Goal: Task Accomplishment & Management: Complete application form

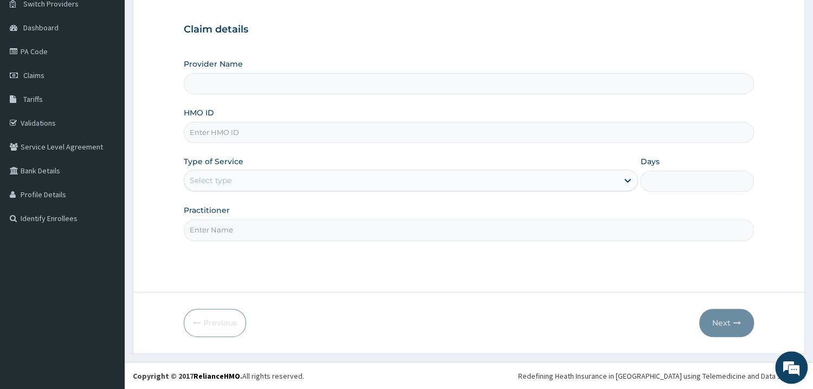
scroll to position [91, 0]
type input "Mother and Child Hospital - [GEOGRAPHIC_DATA]"
click at [270, 142] on input "HMO ID" at bounding box center [469, 131] width 570 height 21
type input "COW/10035/D"
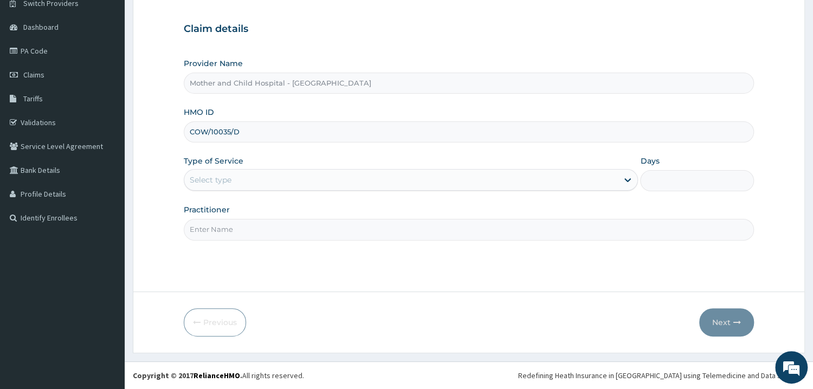
click at [251, 185] on div "Select type" at bounding box center [401, 179] width 434 height 17
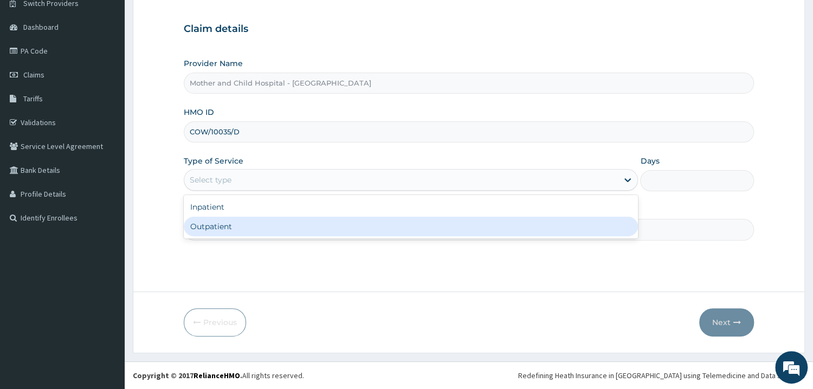
click at [221, 228] on div "Outpatient" at bounding box center [411, 227] width 455 height 20
type input "1"
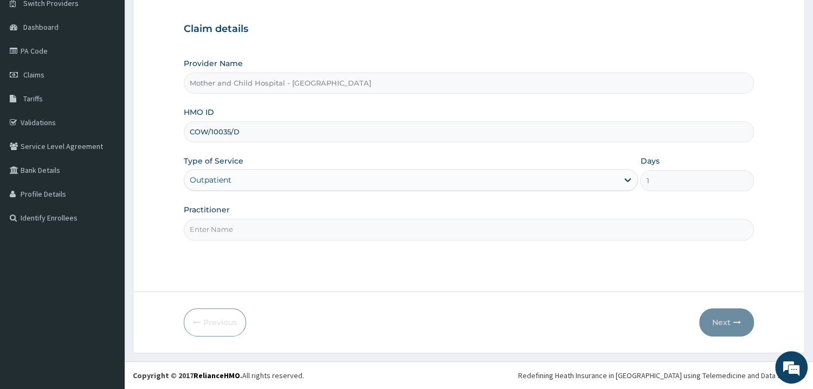
drag, startPoint x: 235, startPoint y: 227, endPoint x: 248, endPoint y: 230, distance: 13.3
click at [235, 227] on input "Practitioner" at bounding box center [469, 229] width 570 height 21
type input "DOREEN"
click at [712, 319] on button "Next" at bounding box center [726, 323] width 55 height 28
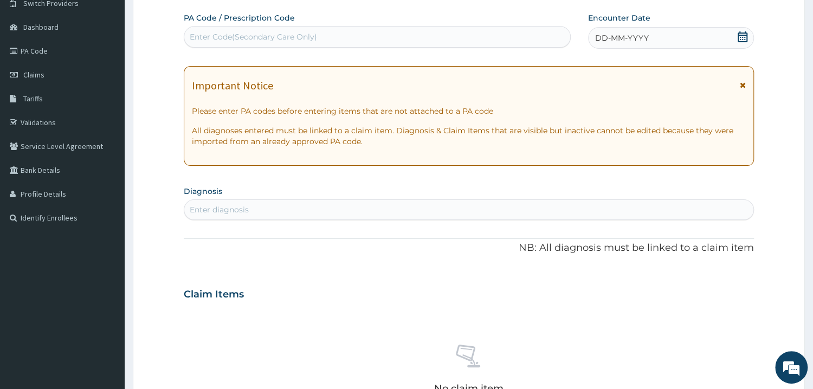
click at [748, 38] on div "DD-MM-YYYY" at bounding box center [671, 38] width 166 height 22
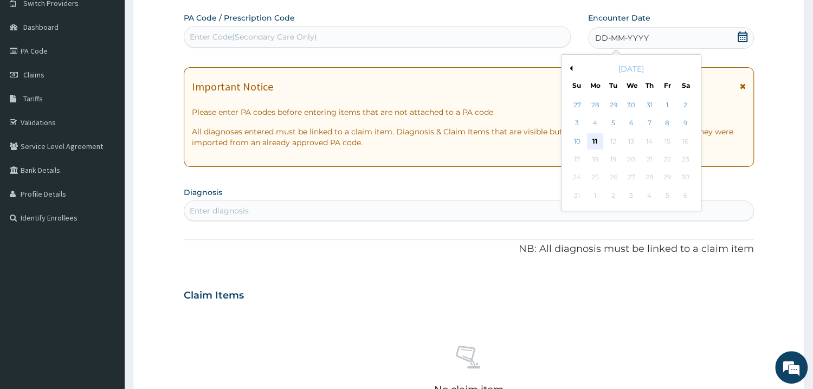
click at [596, 141] on div "11" at bounding box center [595, 141] width 16 height 16
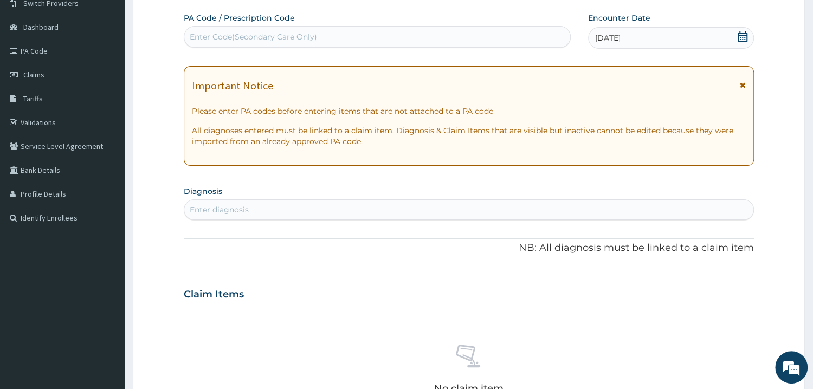
click at [260, 209] on div "Enter diagnosis" at bounding box center [468, 209] width 569 height 17
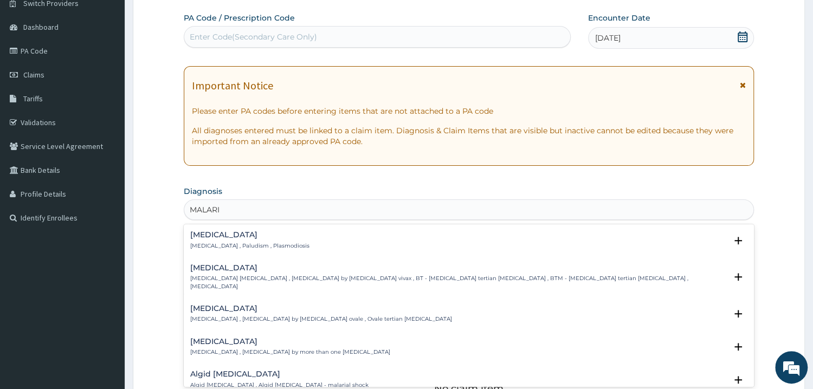
type input "MALARIA"
click at [249, 244] on p "Malaria , Paludism , Plasmodiosis" at bounding box center [249, 246] width 119 height 8
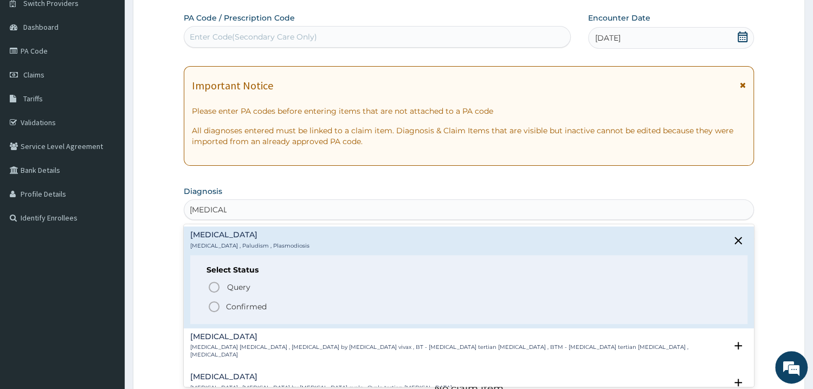
click at [235, 303] on p "Confirmed" at bounding box center [246, 306] width 41 height 11
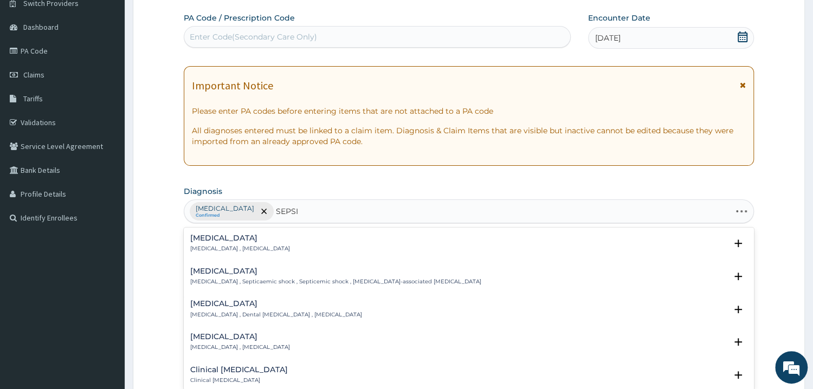
type input "SEPSIS"
click at [220, 245] on div "Sepsis Systemic infection , Sepsis" at bounding box center [240, 243] width 100 height 19
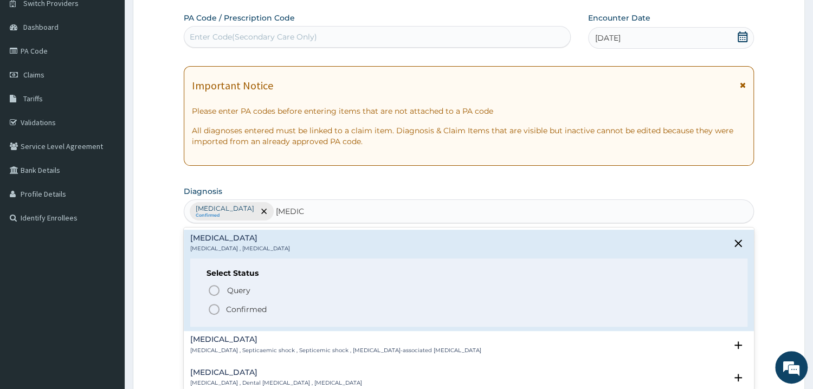
click at [234, 306] on p "Confirmed" at bounding box center [246, 309] width 41 height 11
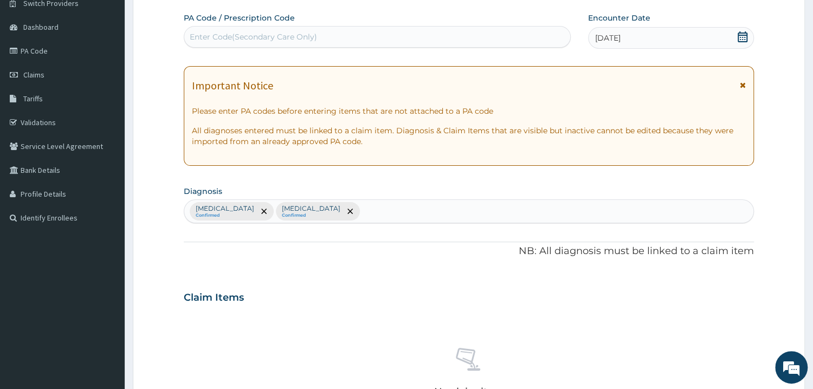
scroll to position [393, 0]
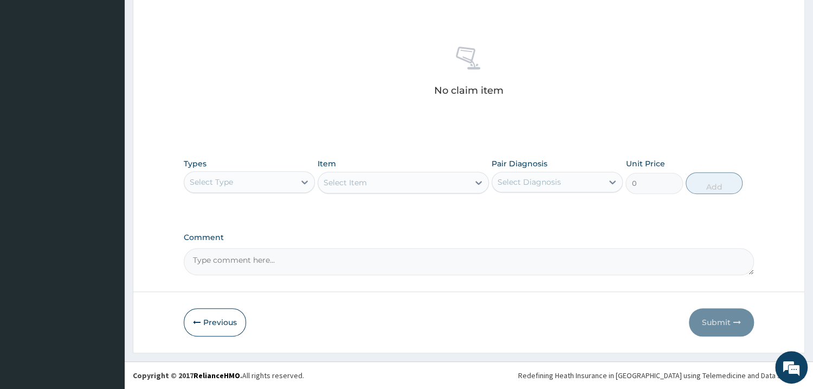
drag, startPoint x: 230, startPoint y: 269, endPoint x: 237, endPoint y: 268, distance: 6.6
click at [235, 268] on textarea "Comment" at bounding box center [469, 261] width 570 height 27
click at [286, 188] on div "Select Type" at bounding box center [239, 182] width 111 height 17
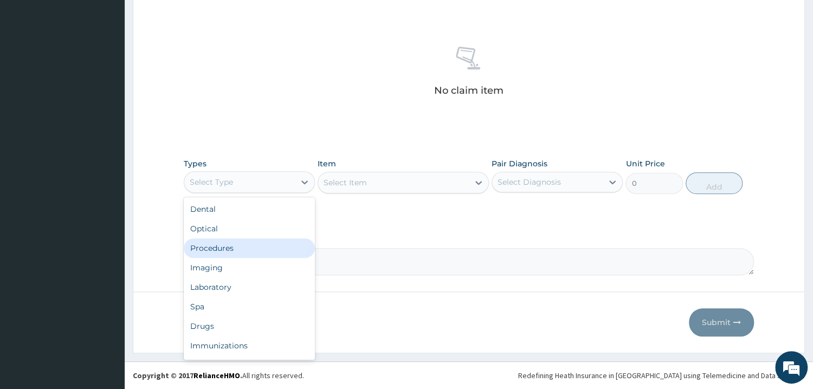
drag, startPoint x: 229, startPoint y: 246, endPoint x: 306, endPoint y: 230, distance: 79.0
click at [229, 246] on div "Procedures" at bounding box center [249, 249] width 131 height 20
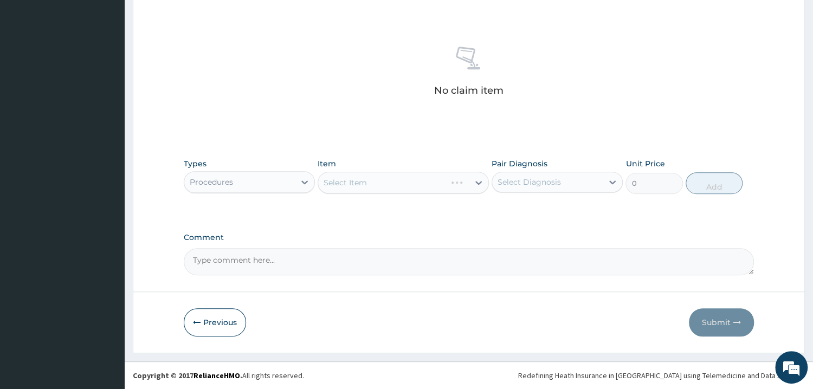
click at [369, 181] on div "Select Item" at bounding box center [403, 183] width 171 height 22
click at [368, 185] on div "Select Item" at bounding box center [403, 183] width 171 height 22
click at [362, 189] on div "Select Item" at bounding box center [403, 183] width 171 height 22
click at [364, 190] on div "Select Item" at bounding box center [403, 183] width 171 height 22
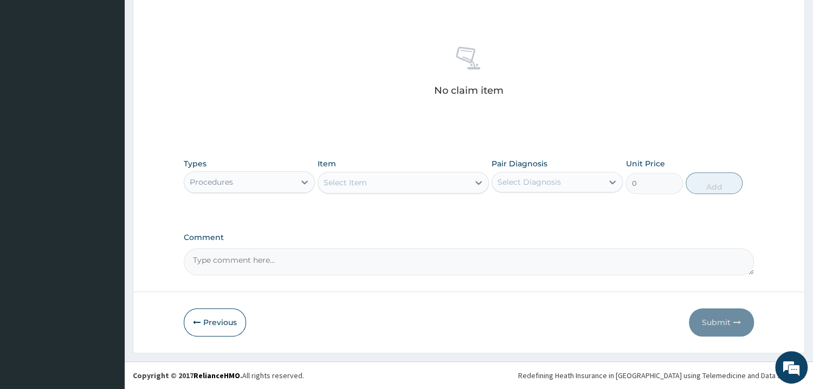
click at [383, 185] on div "Select Item" at bounding box center [393, 182] width 151 height 17
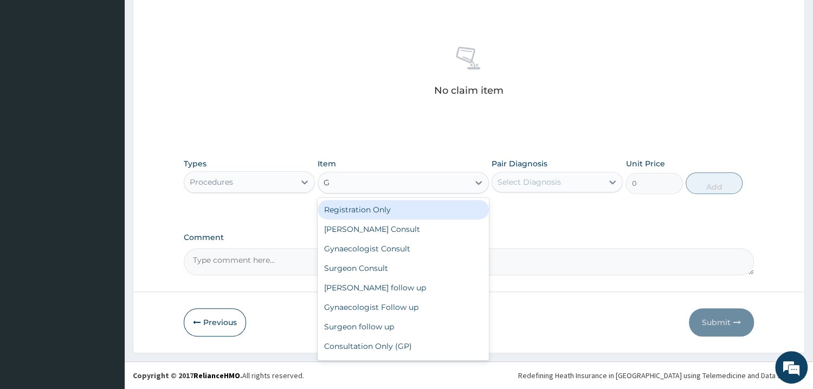
type input "GP"
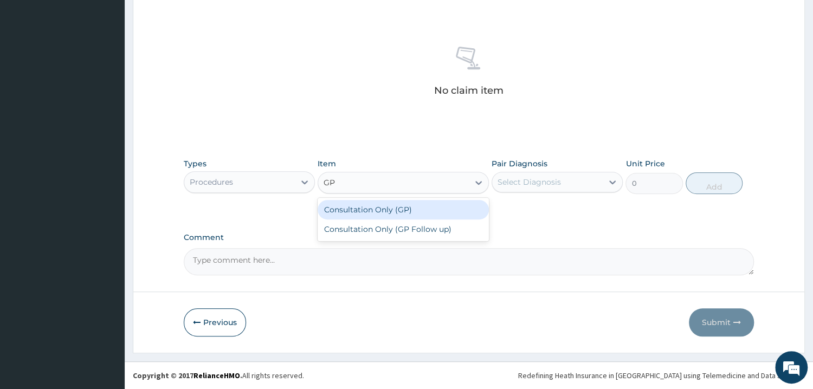
click at [430, 208] on div "Consultation Only (GP)" at bounding box center [403, 210] width 171 height 20
type input "6250"
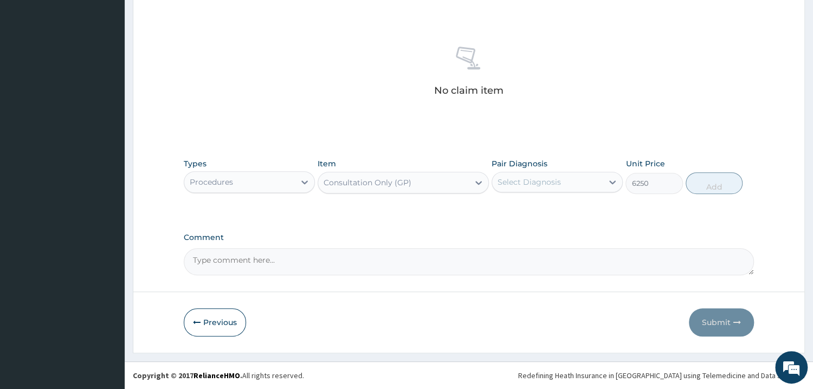
click at [566, 179] on div "Select Diagnosis" at bounding box center [547, 182] width 111 height 17
click at [552, 206] on div "Malaria" at bounding box center [557, 210] width 131 height 22
checkbox input "true"
click at [700, 185] on button "Add" at bounding box center [714, 183] width 57 height 22
type input "0"
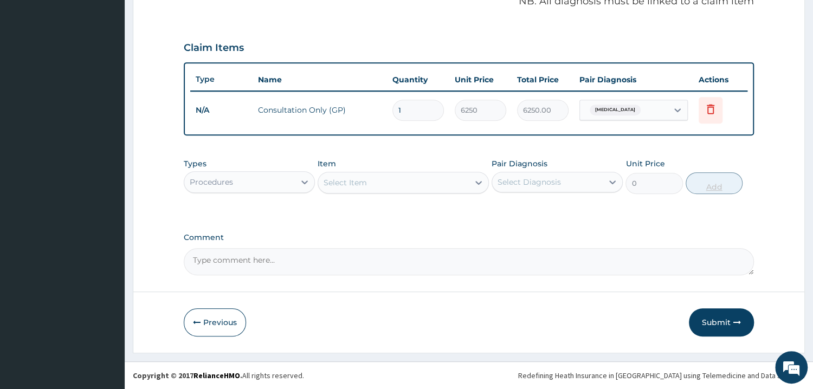
scroll to position [340, 0]
click at [400, 185] on div "Select Item" at bounding box center [393, 183] width 151 height 17
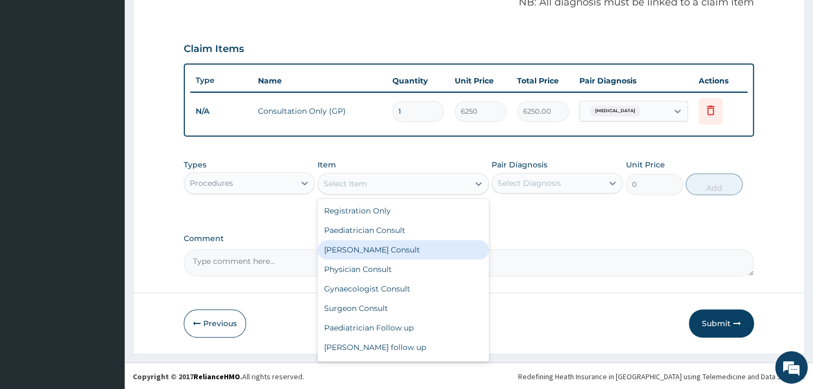
click at [268, 186] on div "Procedures" at bounding box center [239, 183] width 111 height 17
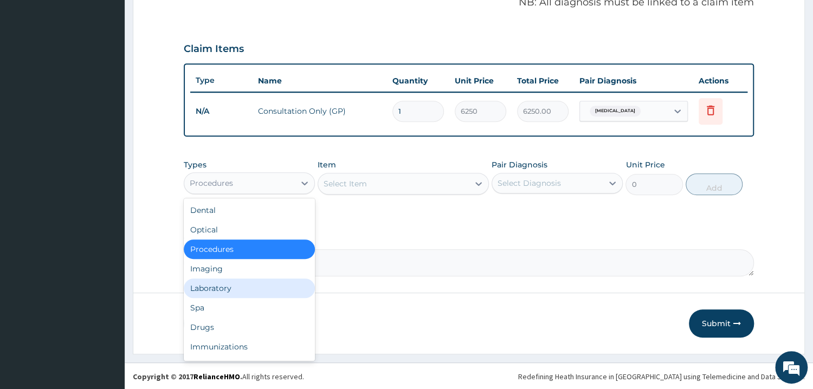
click at [220, 285] on div "Laboratory" at bounding box center [249, 289] width 131 height 20
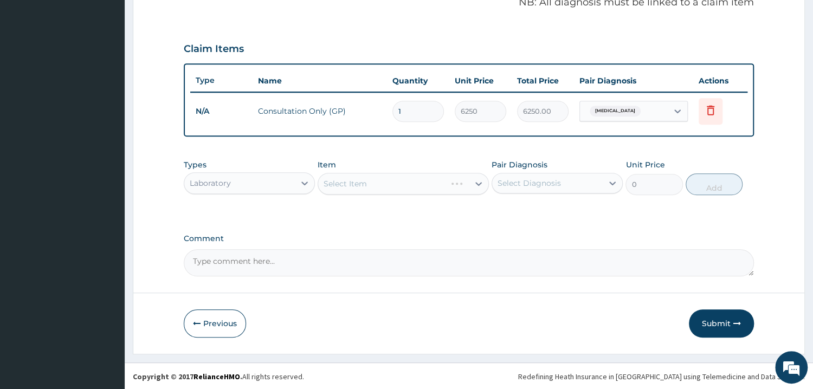
click at [384, 188] on div "Select Item" at bounding box center [403, 184] width 171 height 22
click at [384, 187] on div "Select Item" at bounding box center [403, 184] width 171 height 22
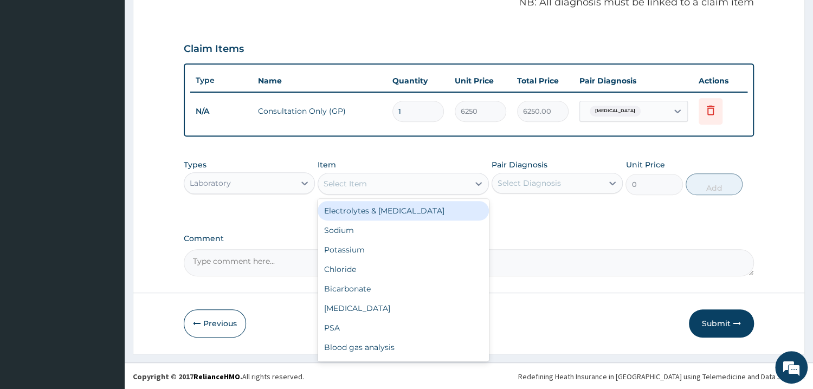
click at [424, 188] on div "Select Item" at bounding box center [393, 183] width 151 height 17
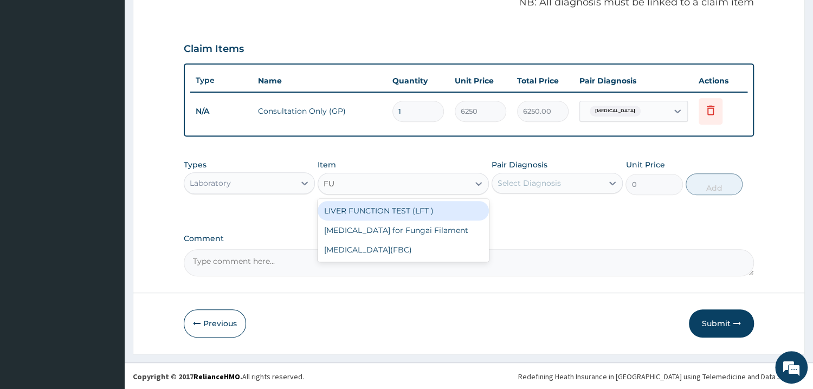
type input "FUL"
drag, startPoint x: 455, startPoint y: 211, endPoint x: 508, endPoint y: 195, distance: 54.5
click at [455, 210] on div "Full Blood Count(FBC)" at bounding box center [403, 211] width 171 height 20
type input "4675"
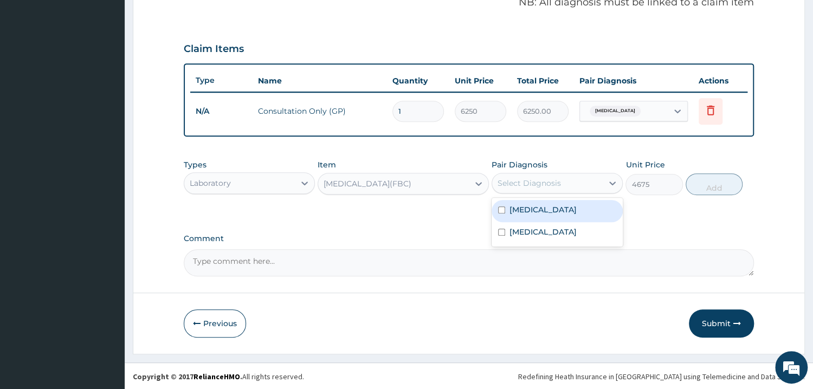
click at [534, 180] on div "Select Diagnosis" at bounding box center [529, 183] width 63 height 11
click at [542, 210] on div "Malaria" at bounding box center [557, 211] width 131 height 22
checkbox input "true"
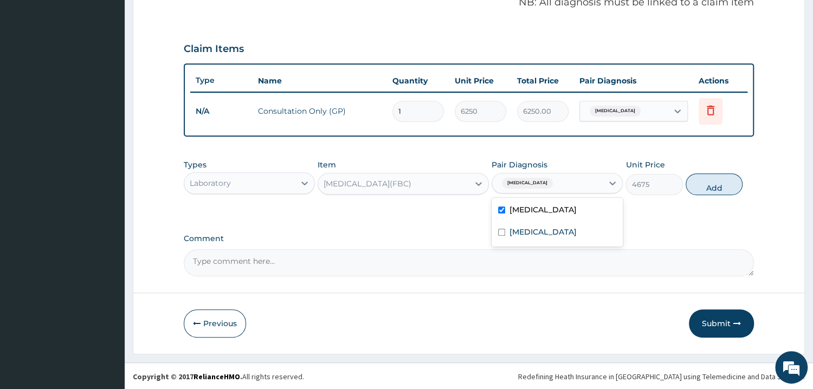
click at [551, 182] on div "Malaria" at bounding box center [547, 183] width 111 height 18
click at [545, 185] on div "Malaria" at bounding box center [547, 183] width 111 height 18
click at [542, 230] on div "Sepsis" at bounding box center [557, 233] width 131 height 22
checkbox input "true"
click at [536, 208] on label "Malaria" at bounding box center [543, 209] width 67 height 11
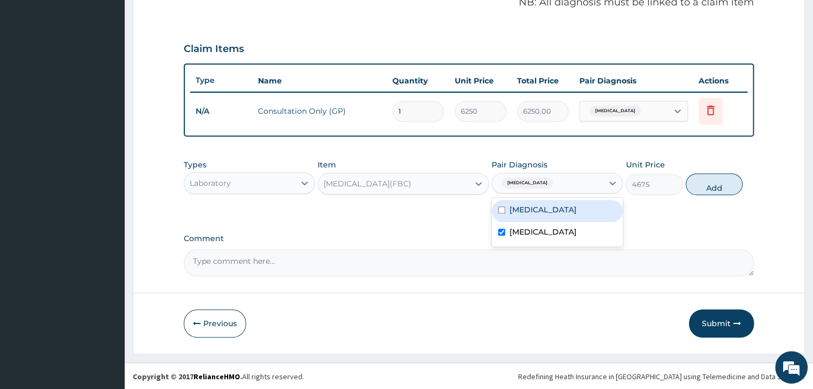
checkbox input "false"
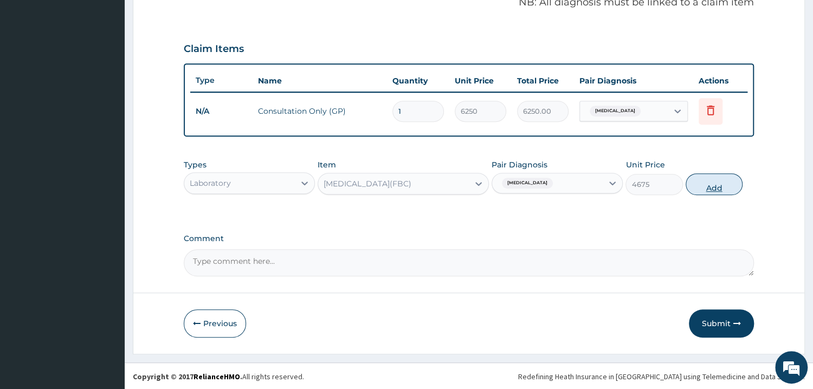
click at [718, 177] on button "Add" at bounding box center [714, 185] width 57 height 22
type input "0"
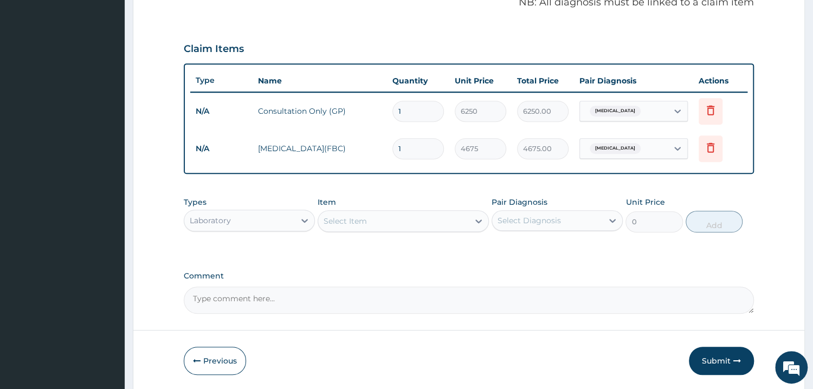
click at [385, 223] on div "Select Item" at bounding box center [393, 221] width 151 height 17
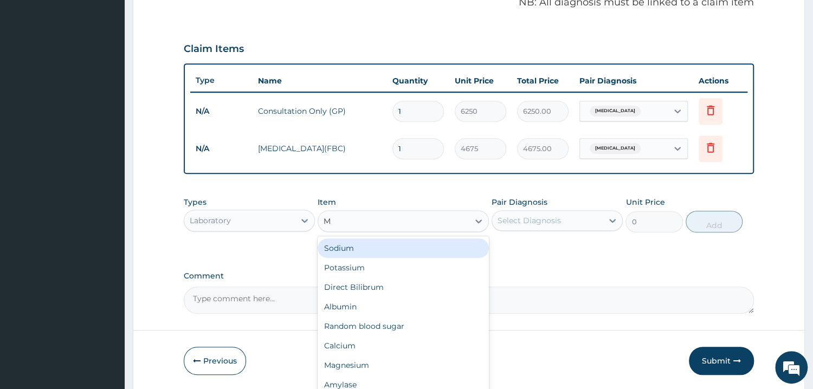
type input "MP"
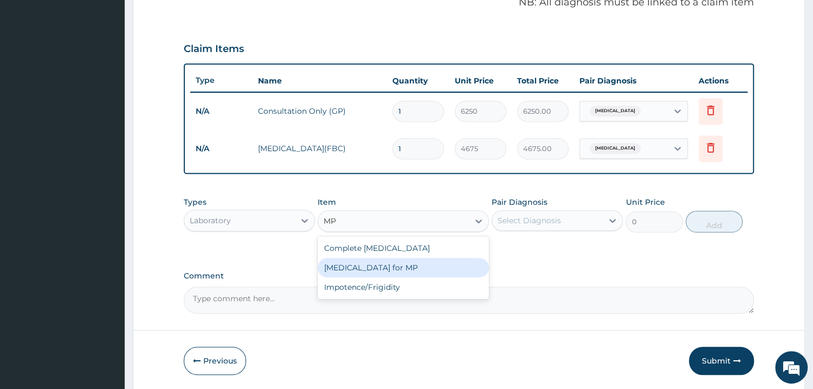
click at [395, 269] on div "Blood Film for MP" at bounding box center [403, 268] width 171 height 20
type input "1870"
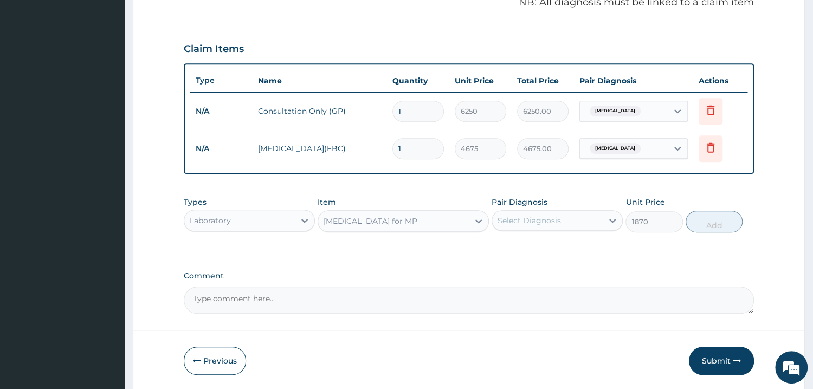
click at [556, 217] on div "Select Diagnosis" at bounding box center [529, 220] width 63 height 11
click at [550, 243] on div "Malaria" at bounding box center [557, 248] width 131 height 22
checkbox input "true"
click at [712, 221] on button "Add" at bounding box center [714, 222] width 57 height 22
type input "0"
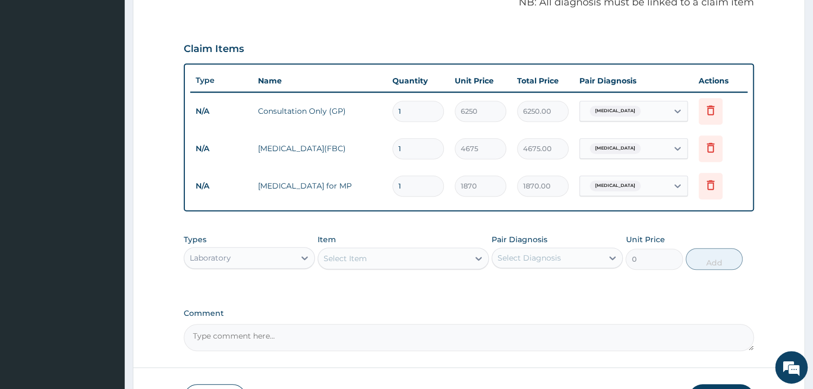
scroll to position [414, 0]
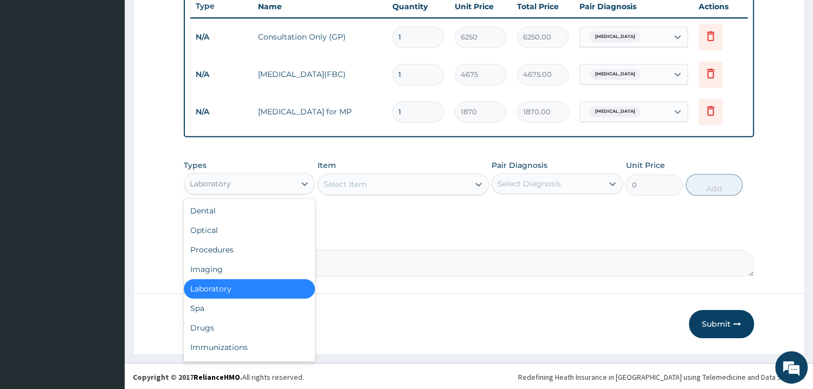
click at [266, 187] on div "Laboratory" at bounding box center [239, 183] width 111 height 17
drag, startPoint x: 217, startPoint y: 328, endPoint x: 246, endPoint y: 312, distance: 33.0
click at [217, 329] on div "Drugs" at bounding box center [249, 328] width 131 height 20
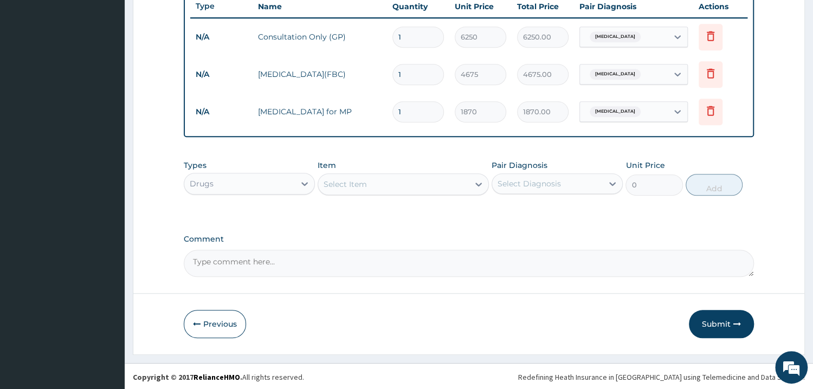
click at [354, 181] on div "Select Item" at bounding box center [345, 184] width 43 height 11
type input "AMOXI"
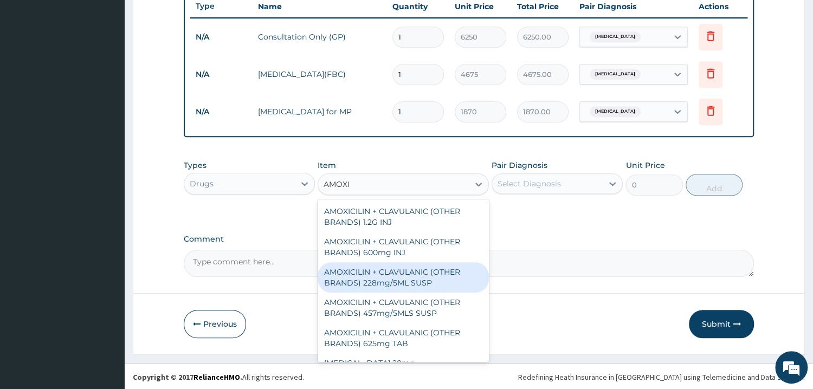
click at [402, 274] on div "AMOXICILIN + CLAVULANIC (OTHER BRANDS) 228mg/5ML SUSP" at bounding box center [403, 277] width 171 height 30
type input "2337.5"
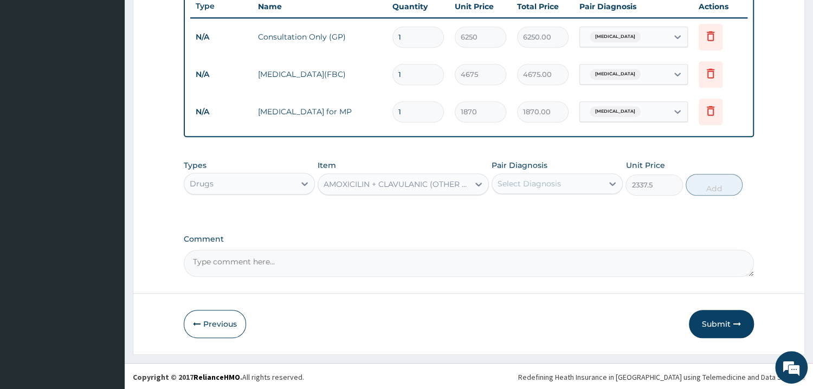
click at [436, 185] on div "AMOXICILIN + CLAVULANIC (OTHER BRANDS) 228mg/5ML SUSP" at bounding box center [397, 184] width 146 height 11
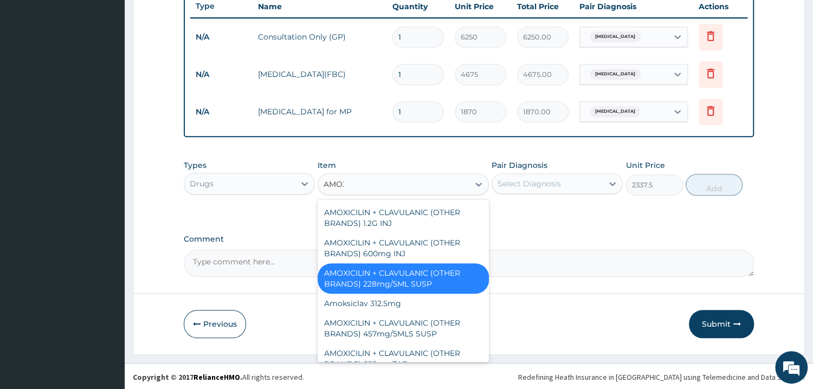
scroll to position [0, 0]
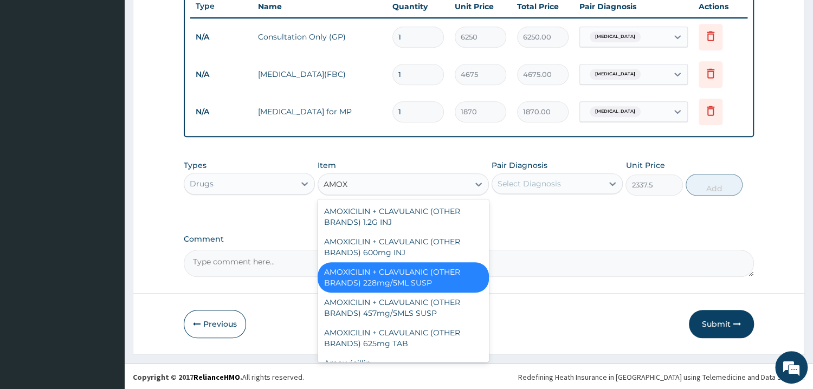
type input "AMOXI"
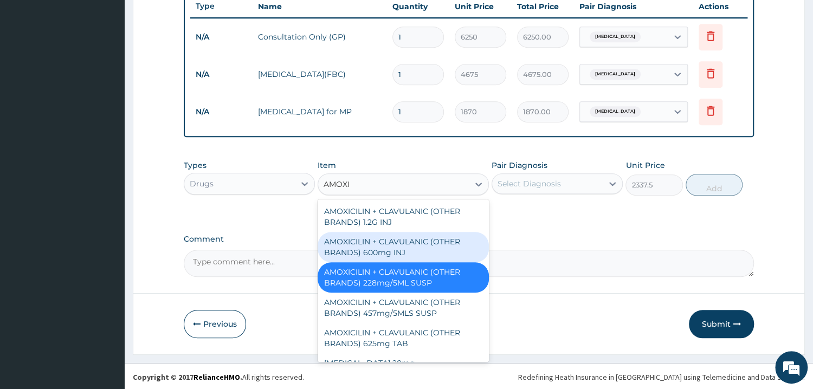
scroll to position [13, 0]
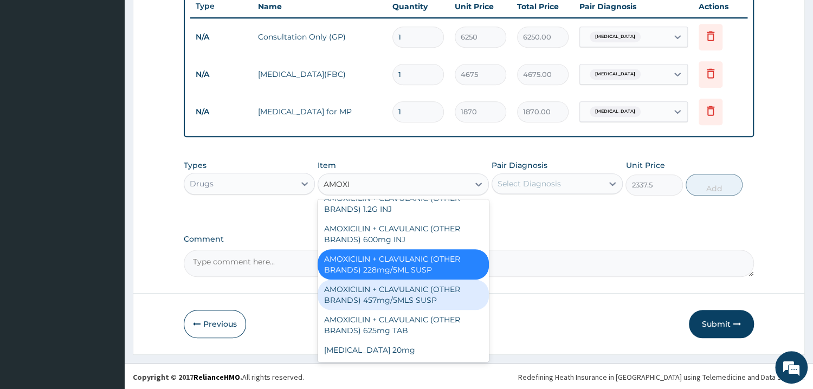
click at [403, 294] on div "AMOXICILIN + CLAVULANIC (OTHER BRANDS) 457mg/5MLS SUSP" at bounding box center [403, 295] width 171 height 30
type input "2992"
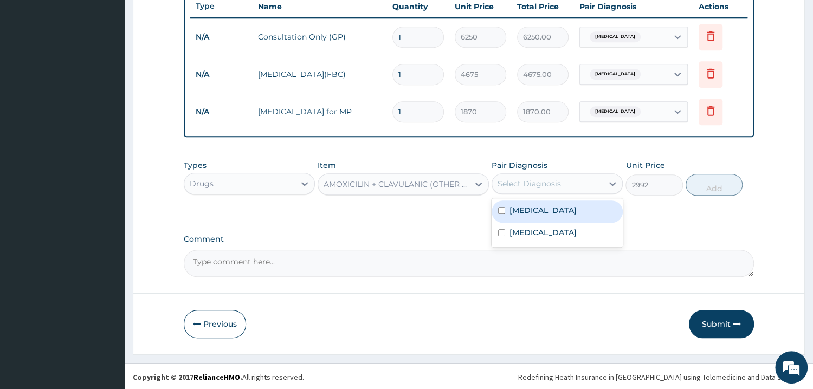
click at [548, 183] on div "Select Diagnosis" at bounding box center [529, 183] width 63 height 11
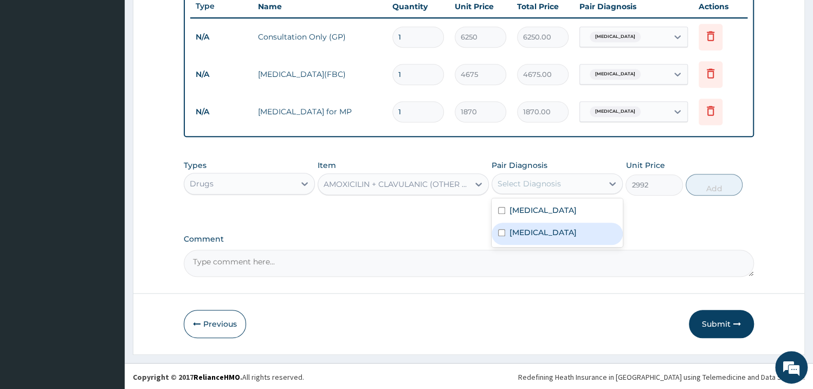
click at [540, 233] on div "Sepsis" at bounding box center [557, 234] width 131 height 22
checkbox input "true"
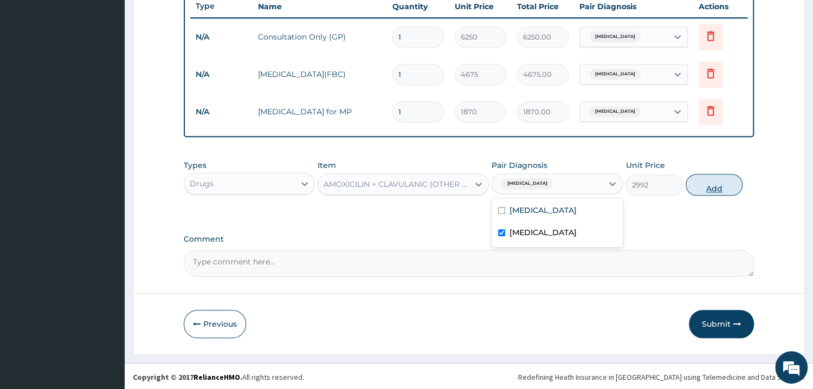
click at [721, 182] on button "Add" at bounding box center [714, 185] width 57 height 22
type input "0"
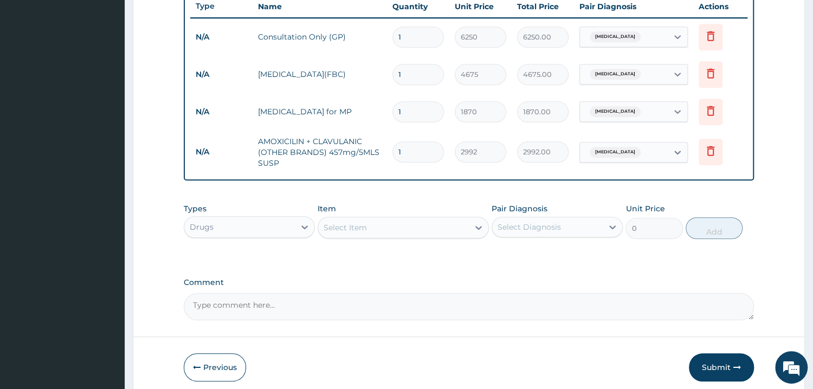
click at [410, 230] on div "Select Item" at bounding box center [393, 227] width 151 height 17
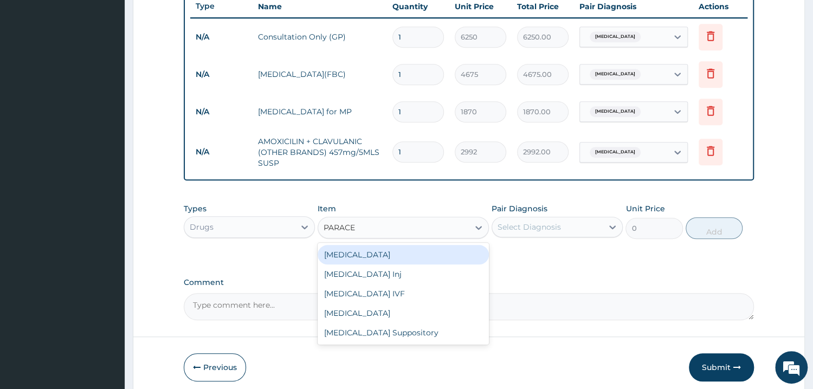
type input "PARACET"
click at [378, 256] on div "Paracetamol" at bounding box center [403, 255] width 171 height 20
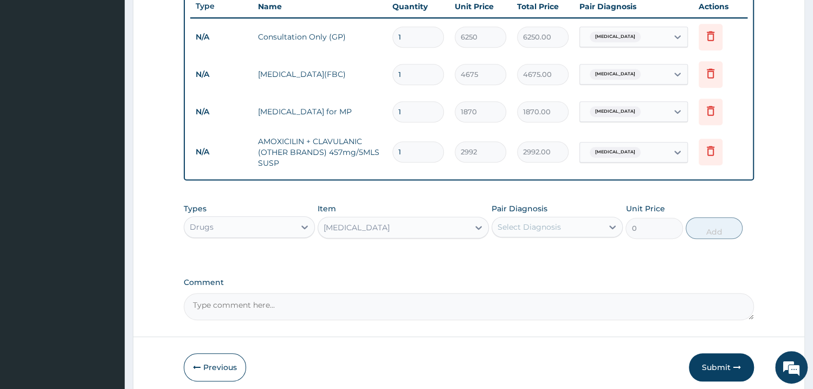
type input "584.375"
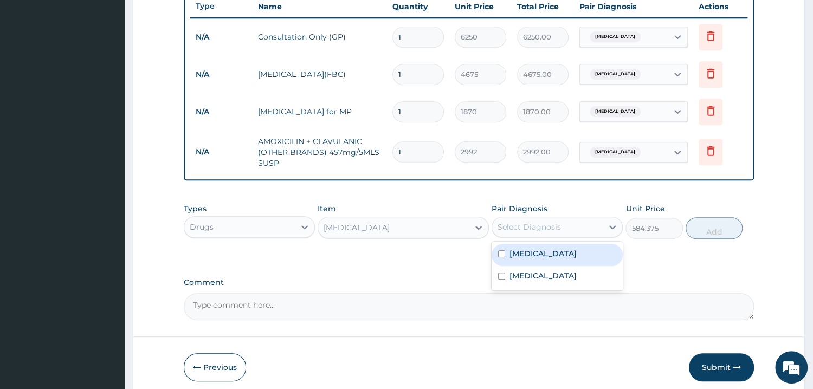
click at [564, 229] on div "Select Diagnosis" at bounding box center [547, 227] width 111 height 17
click at [567, 260] on div "Malaria" at bounding box center [557, 255] width 131 height 22
checkbox input "true"
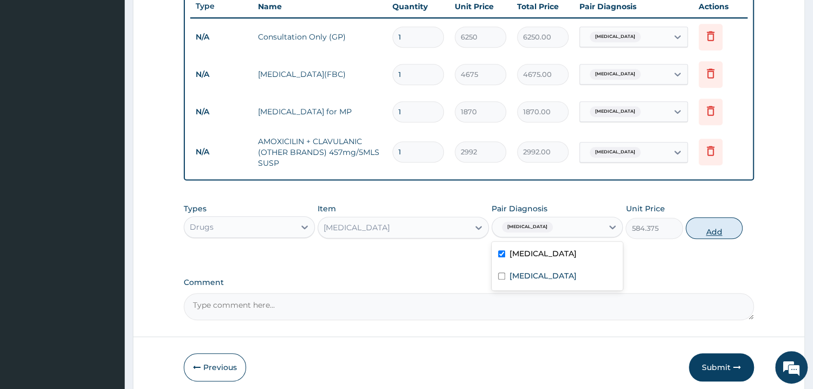
click at [718, 236] on button "Add" at bounding box center [714, 228] width 57 height 22
type input "0"
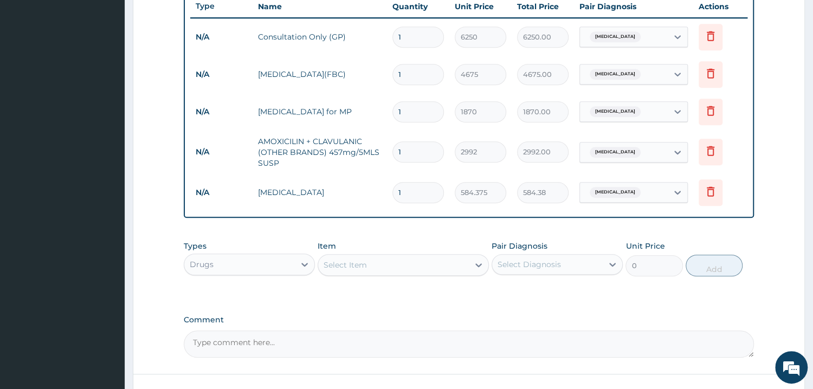
click at [365, 260] on div "Select Item" at bounding box center [345, 265] width 43 height 11
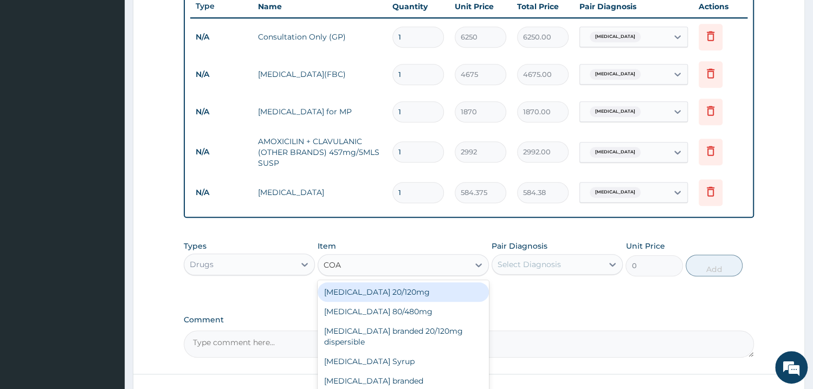
type input "COAR"
click at [409, 297] on div "Coartem 20/120mg" at bounding box center [403, 293] width 171 height 20
type input "121.55"
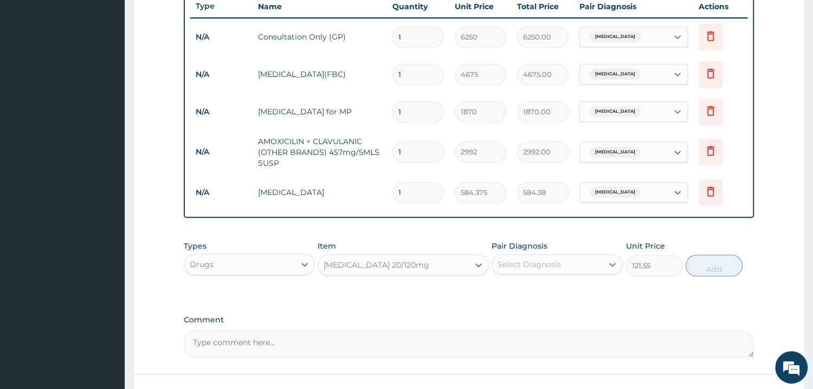
click at [519, 252] on div "Pair Diagnosis Select Diagnosis" at bounding box center [557, 259] width 131 height 36
click at [523, 266] on div "Select Diagnosis" at bounding box center [529, 264] width 63 height 11
click at [541, 292] on div "Malaria" at bounding box center [557, 292] width 131 height 22
checkbox input "true"
click at [734, 266] on button "Add" at bounding box center [714, 266] width 57 height 22
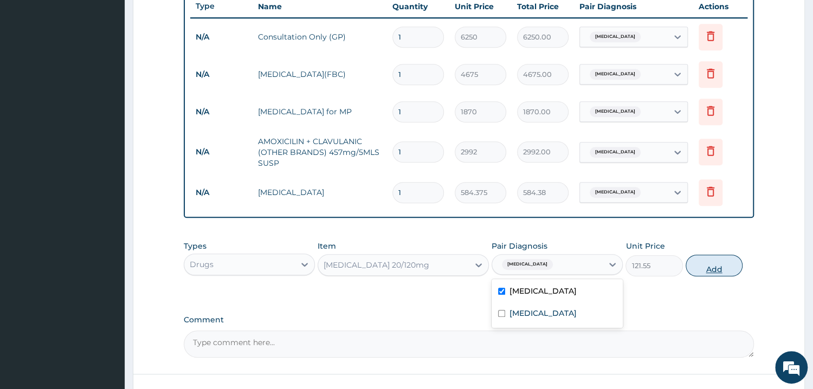
type input "0"
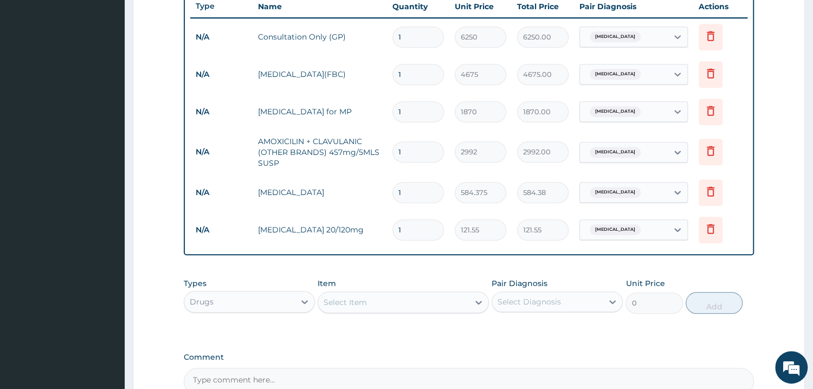
type input "0.00"
type input "6"
type input "729.30"
type input "6"
click at [422, 305] on div "Select Item" at bounding box center [393, 302] width 151 height 17
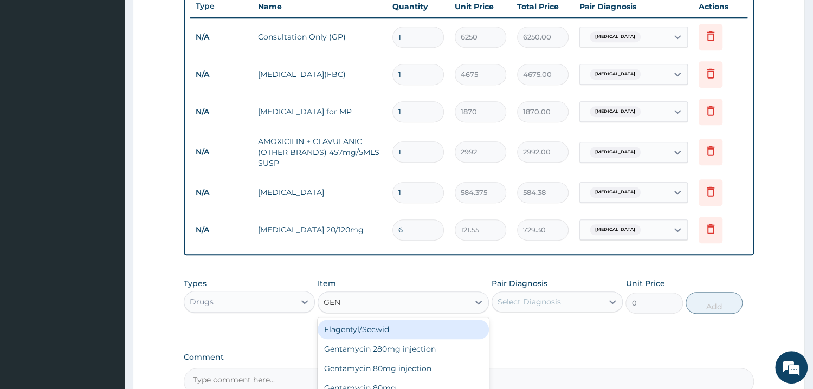
type input "GENT"
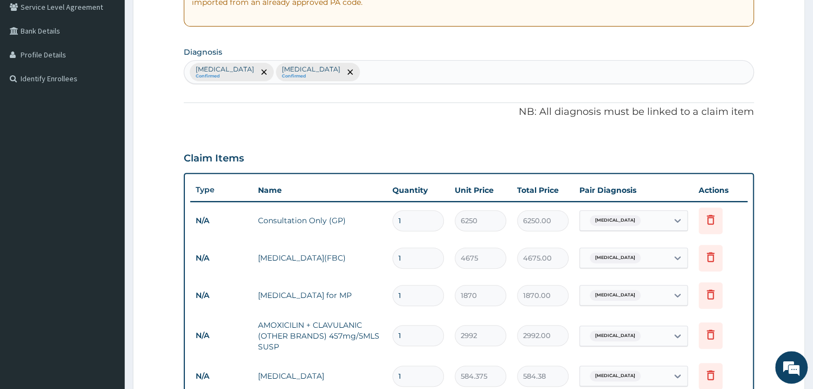
scroll to position [473, 0]
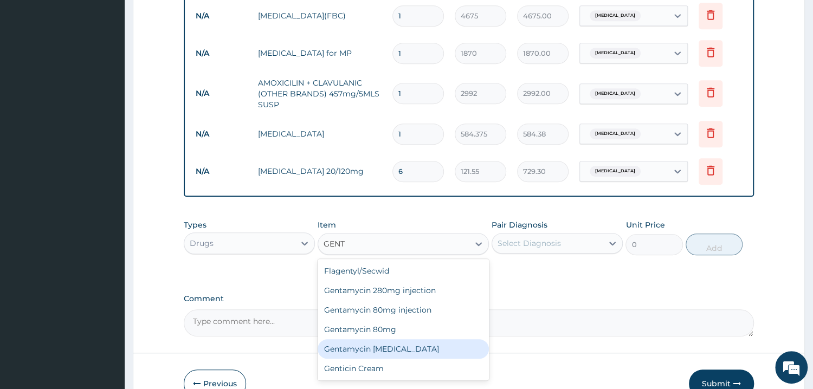
click at [403, 349] on div "Gentamycin eye drop" at bounding box center [403, 349] width 171 height 20
type input "1168.75"
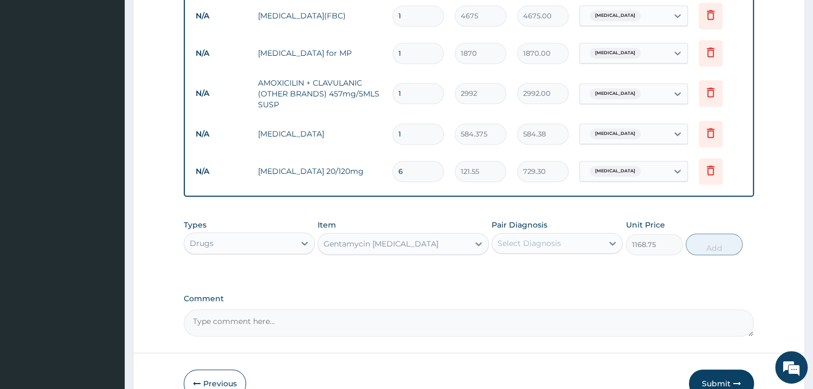
click at [564, 238] on div "Select Diagnosis" at bounding box center [547, 243] width 111 height 17
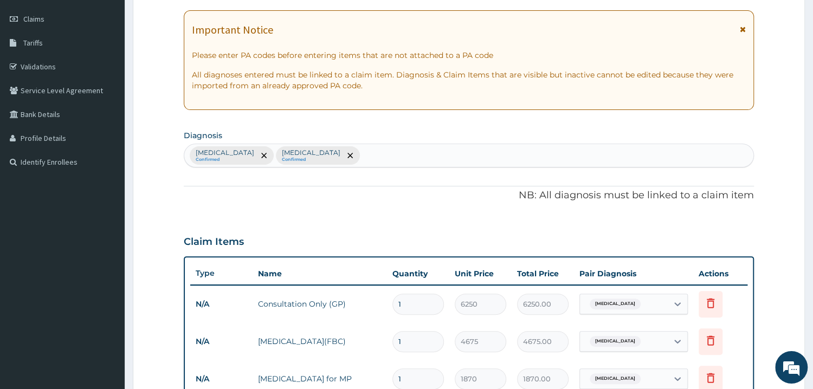
scroll to position [174, 0]
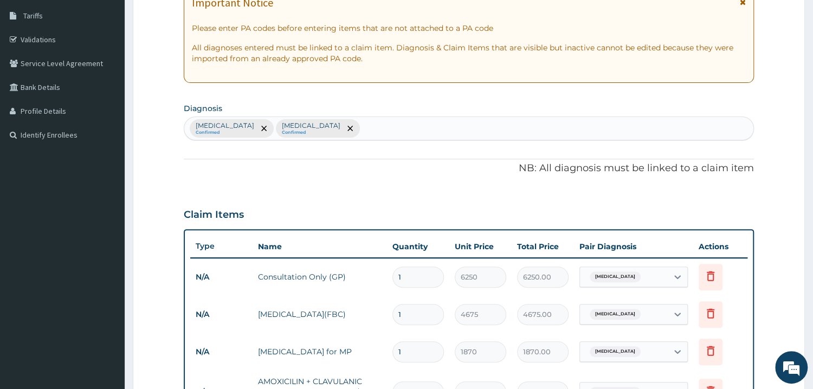
click at [343, 124] on div "Malaria Confirmed Sepsis Confirmed" at bounding box center [468, 128] width 569 height 23
type input "OTITI"
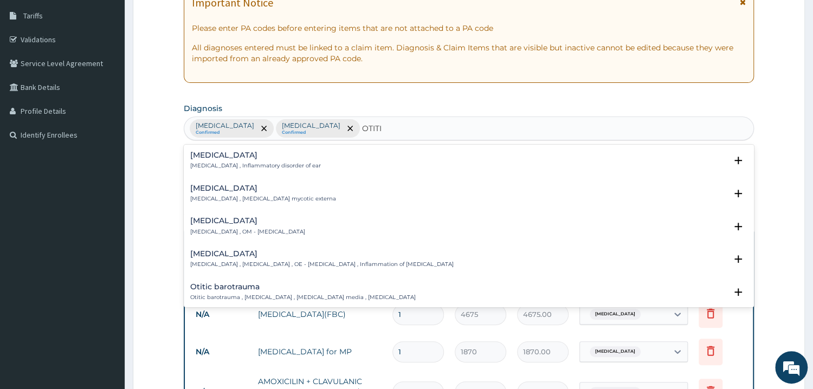
click at [221, 160] on div "Otitis Otitis , Inflammatory disorder of ear" at bounding box center [255, 160] width 131 height 19
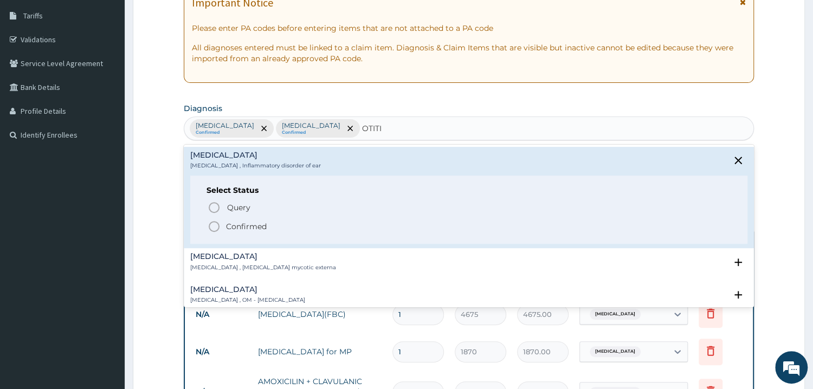
click at [254, 228] on p "Confirmed" at bounding box center [246, 226] width 41 height 11
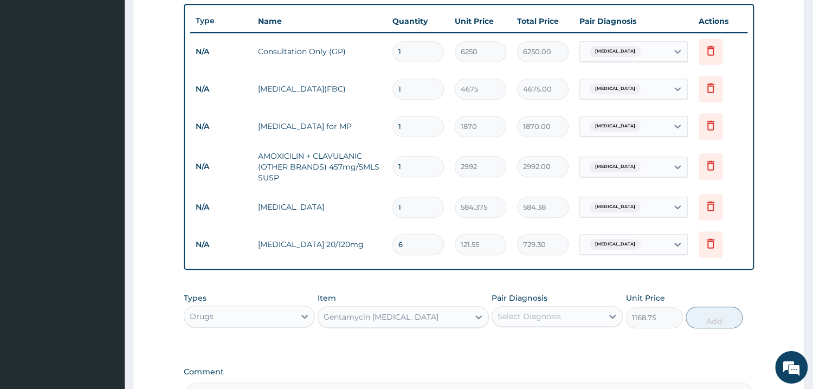
scroll to position [532, 0]
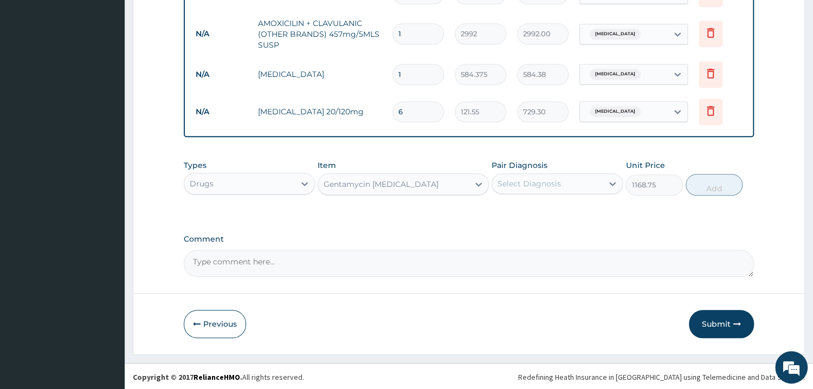
click at [576, 187] on div "Select Diagnosis" at bounding box center [547, 183] width 111 height 17
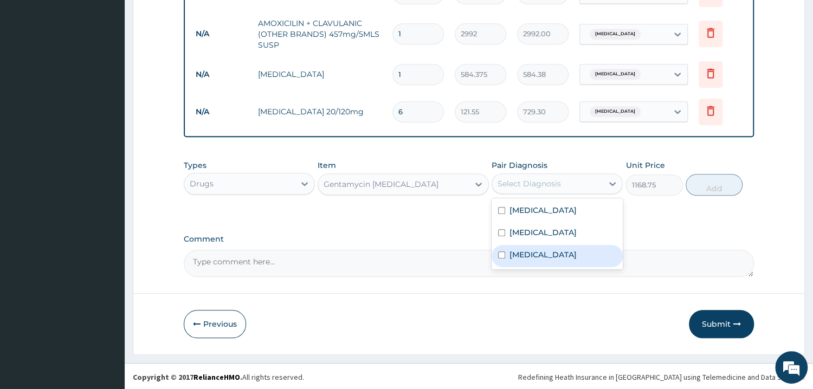
click at [523, 262] on div "Otitis" at bounding box center [557, 256] width 131 height 22
checkbox input "true"
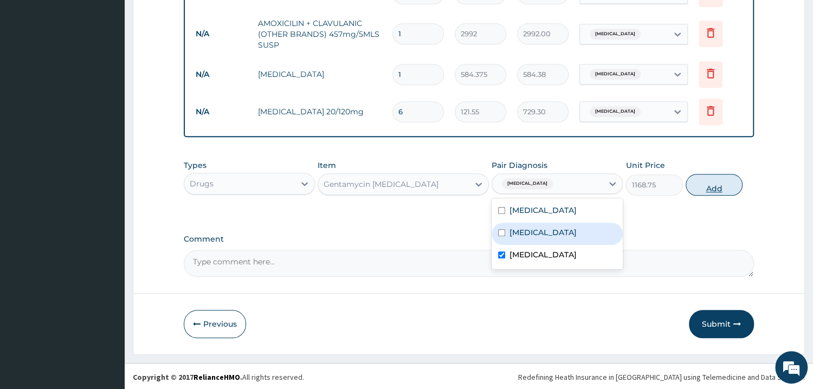
click at [712, 189] on button "Add" at bounding box center [714, 185] width 57 height 22
type input "0"
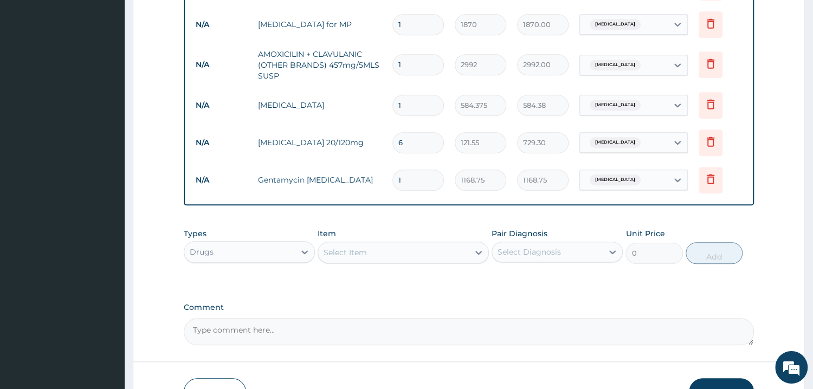
scroll to position [570, 0]
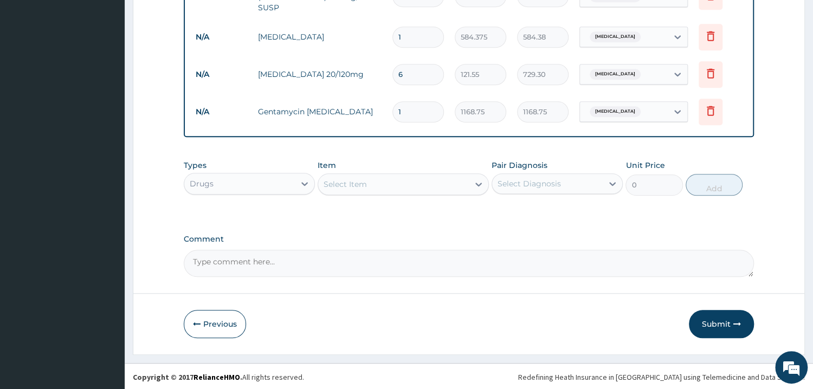
click at [378, 188] on div "Select Item" at bounding box center [393, 184] width 151 height 17
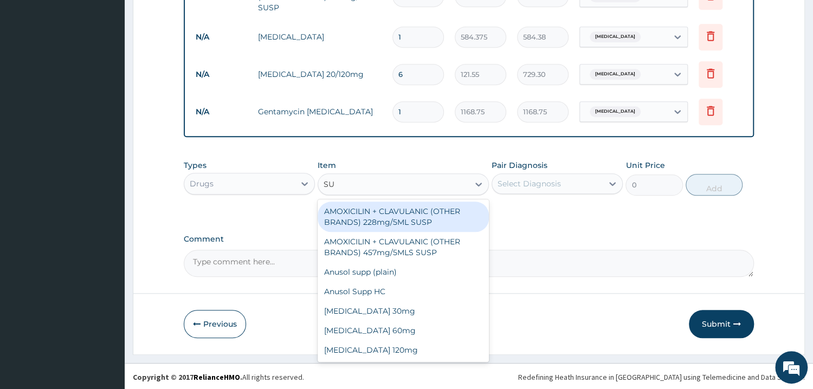
type input "SUP"
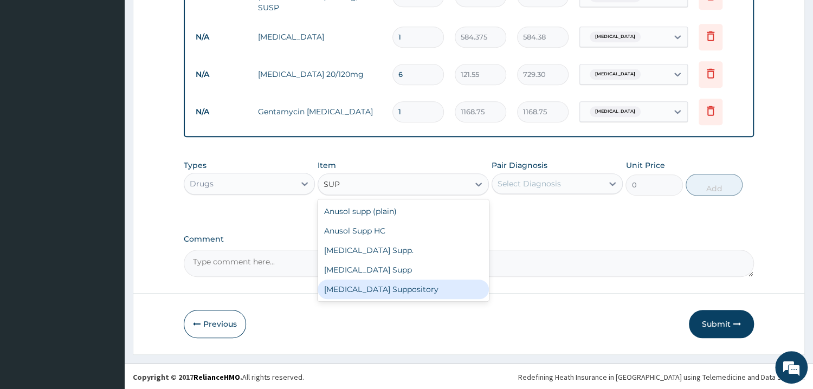
click at [395, 285] on div "Paracetamol Suppository" at bounding box center [403, 290] width 171 height 20
type input "350.625"
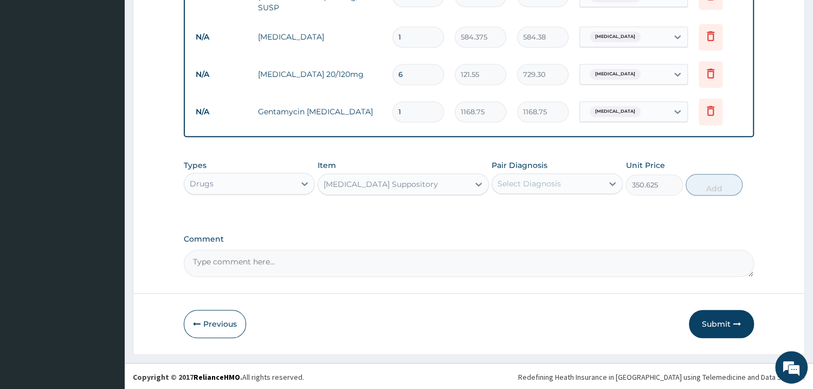
click at [547, 182] on div "Select Diagnosis" at bounding box center [529, 183] width 63 height 11
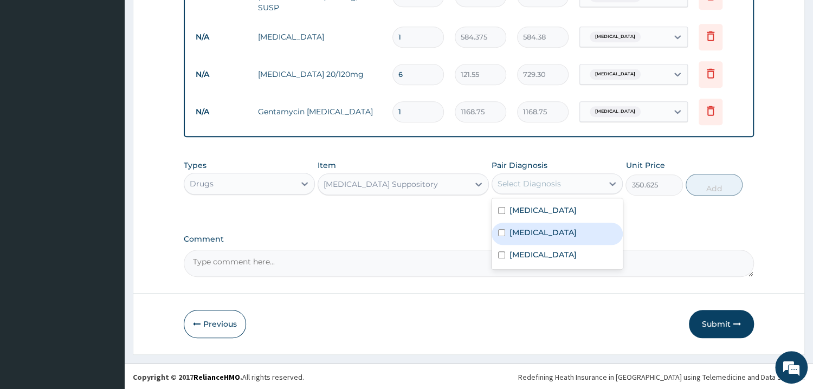
click at [550, 234] on div "Sepsis" at bounding box center [557, 234] width 131 height 22
checkbox input "true"
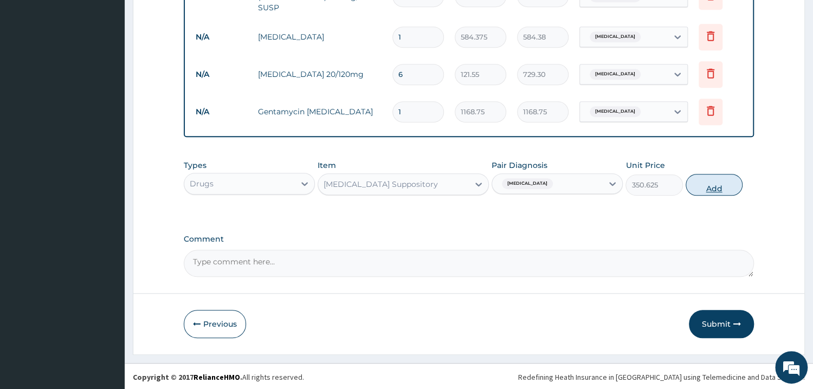
click at [713, 183] on button "Add" at bounding box center [714, 185] width 57 height 22
type input "0"
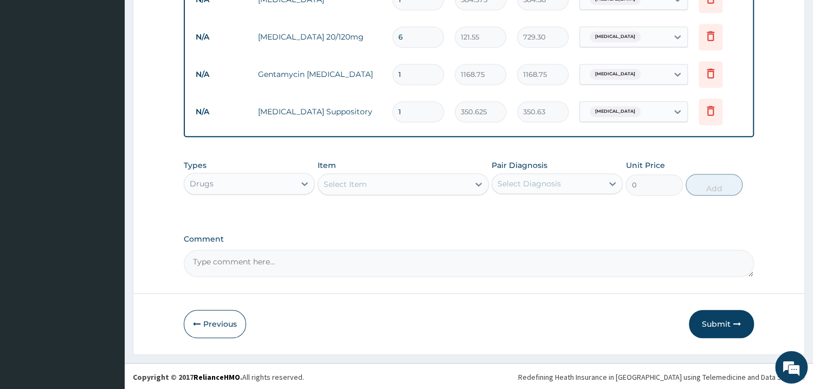
scroll to position [608, 0]
drag, startPoint x: 704, startPoint y: 319, endPoint x: 708, endPoint y: 325, distance: 7.3
click at [705, 320] on button "Submit" at bounding box center [721, 324] width 65 height 28
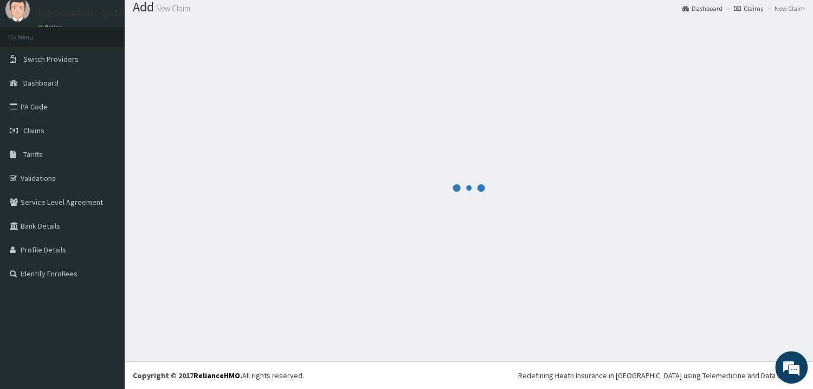
scroll to position [35, 0]
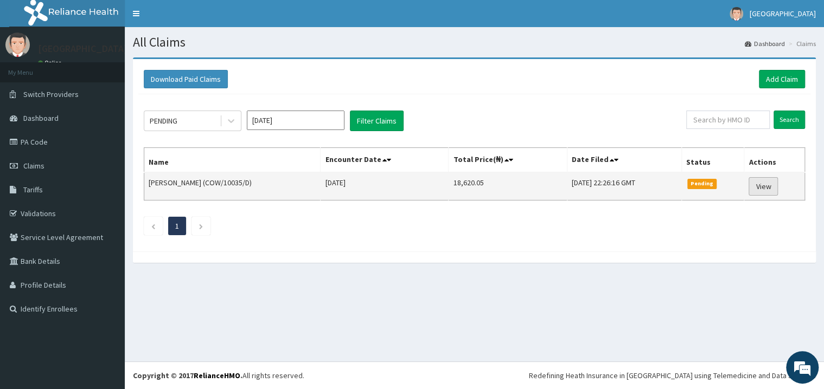
click at [769, 187] on link "View" at bounding box center [762, 186] width 29 height 18
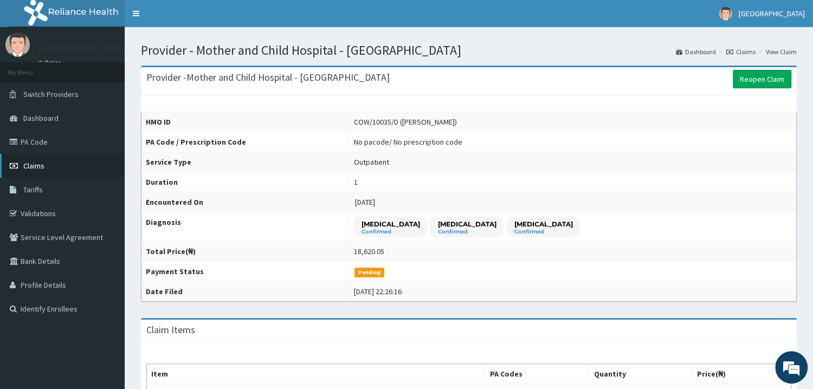
click at [62, 159] on link "Claims" at bounding box center [62, 166] width 125 height 24
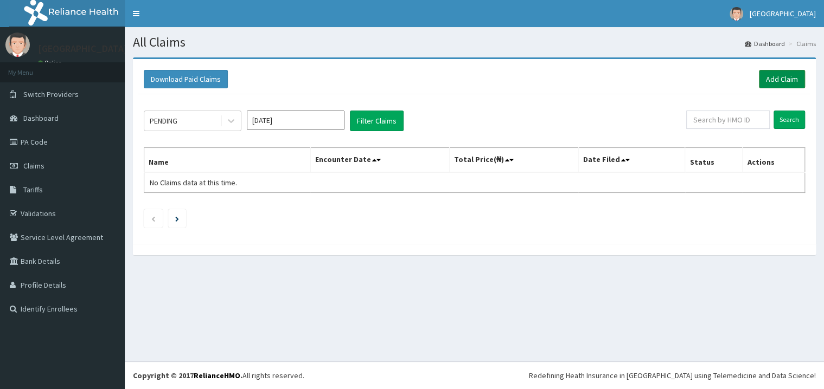
click at [785, 78] on link "Add Claim" at bounding box center [782, 79] width 46 height 18
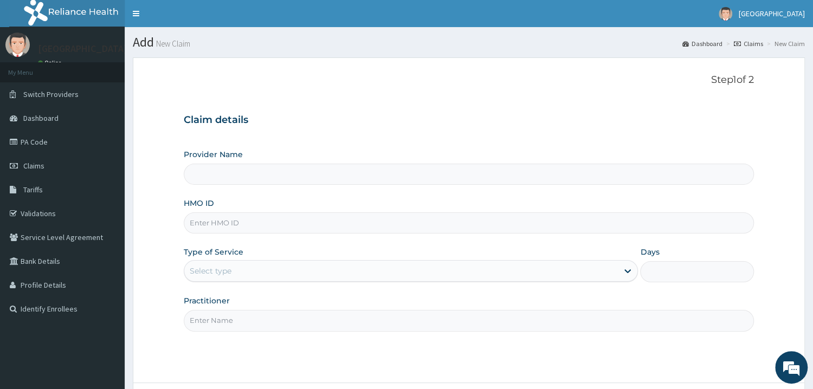
type input "Mother and Child Hospital - Omole"
drag, startPoint x: 230, startPoint y: 223, endPoint x: 249, endPoint y: 228, distance: 19.1
click at [235, 223] on input "HMO ID" at bounding box center [469, 223] width 570 height 21
type input "ZWS/10010/D"
click at [243, 275] on div "Select type" at bounding box center [401, 270] width 434 height 17
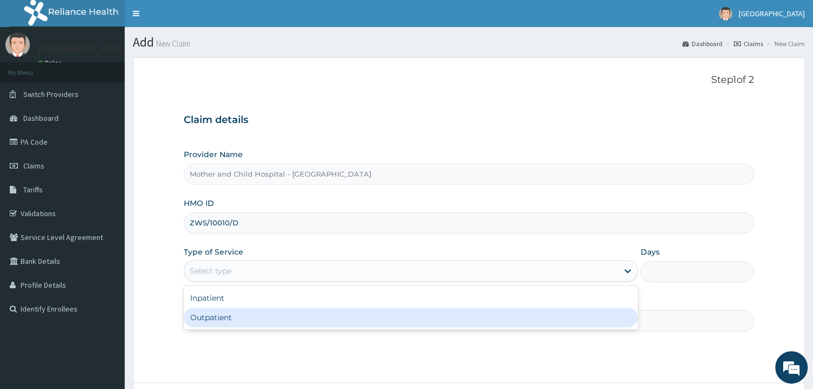
click at [203, 313] on div "Outpatient" at bounding box center [411, 318] width 455 height 20
type input "1"
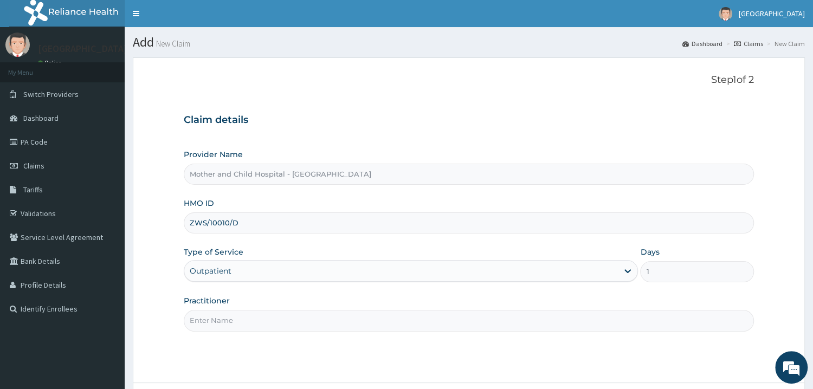
click at [232, 320] on input "Practitioner" at bounding box center [469, 320] width 570 height 21
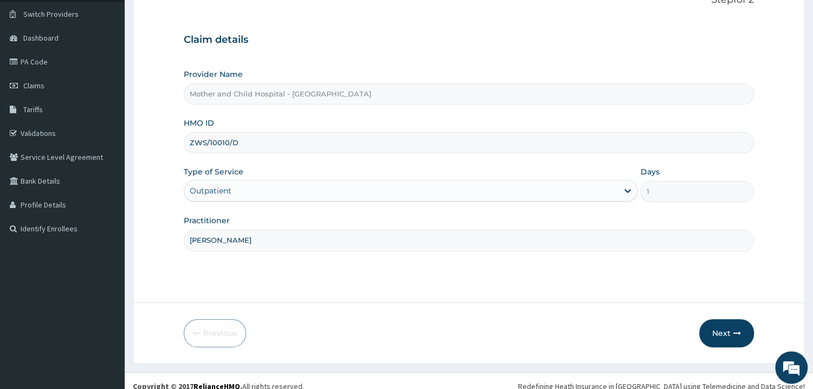
scroll to position [91, 0]
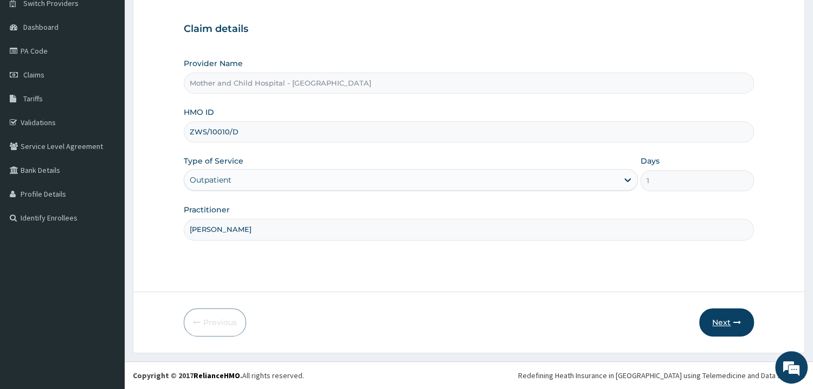
type input "DOREEN"
click at [720, 323] on button "Next" at bounding box center [726, 323] width 55 height 28
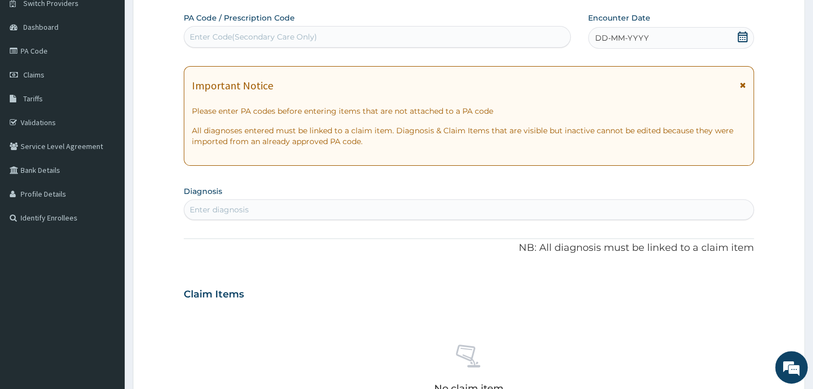
click at [247, 36] on div "Enter Code(Secondary Care Only)" at bounding box center [253, 36] width 127 height 11
paste input "PA/4F15CF"
type input "PA/4F15CF"
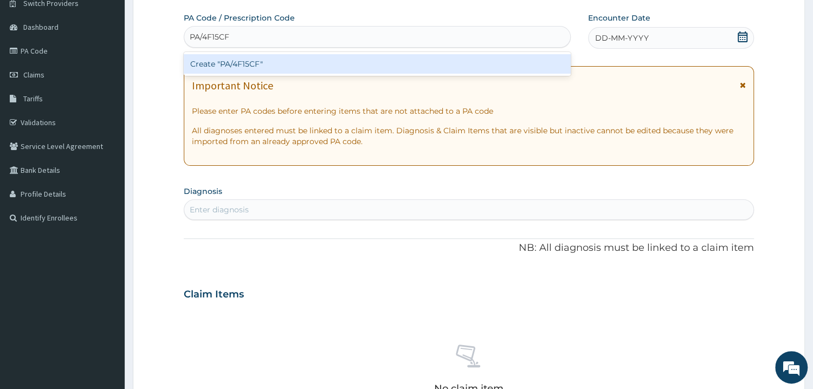
click at [273, 67] on div "Create "PA/4F15CF"" at bounding box center [377, 64] width 387 height 20
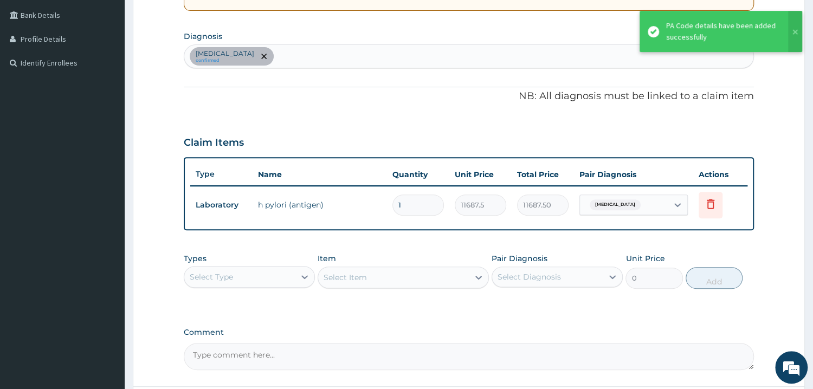
scroll to position [266, 0]
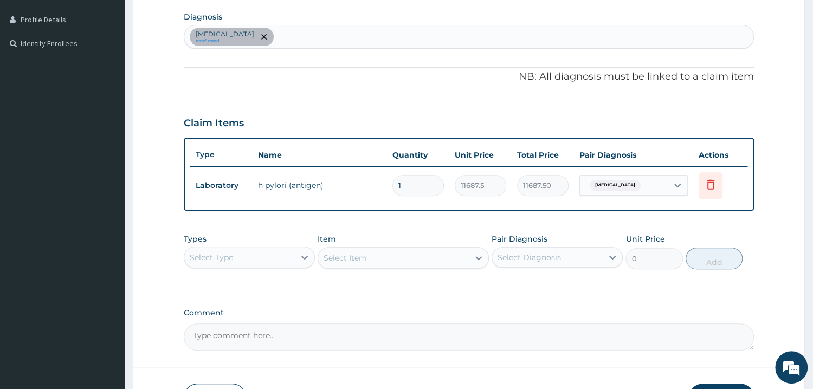
click at [282, 30] on div "Indigestion confirmed" at bounding box center [468, 36] width 569 height 23
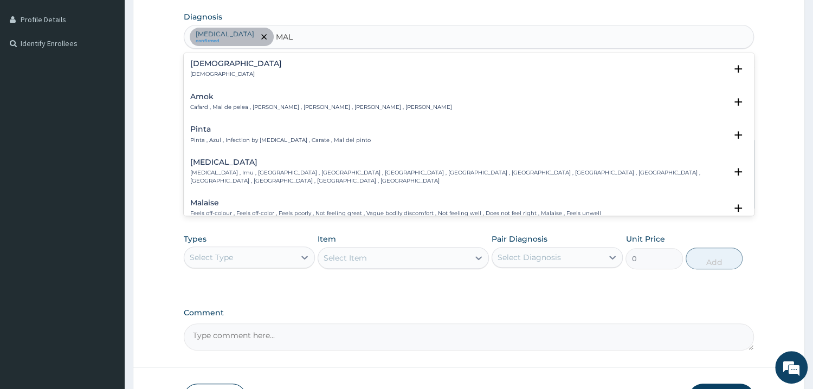
type input "MALA"
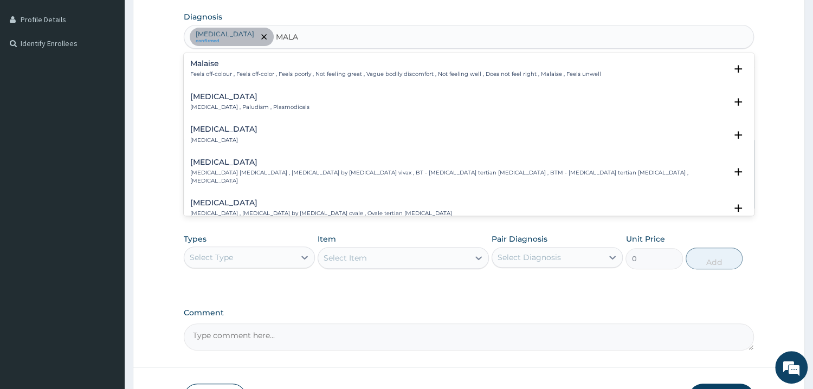
click at [240, 104] on p "Malaria , Paludism , Plasmodiosis" at bounding box center [249, 108] width 119 height 8
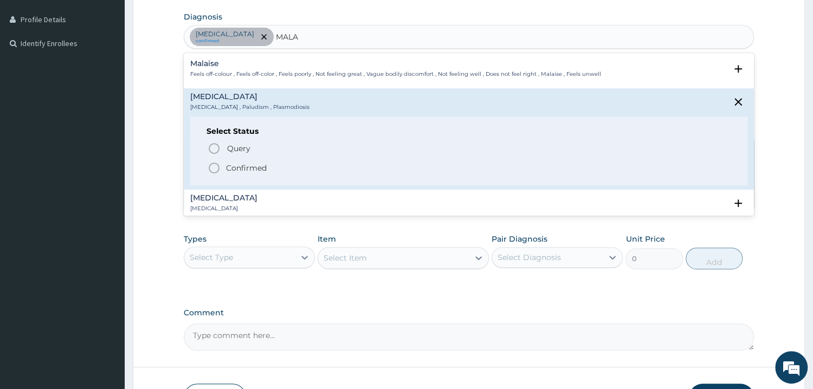
click at [250, 171] on p "Confirmed" at bounding box center [246, 168] width 41 height 11
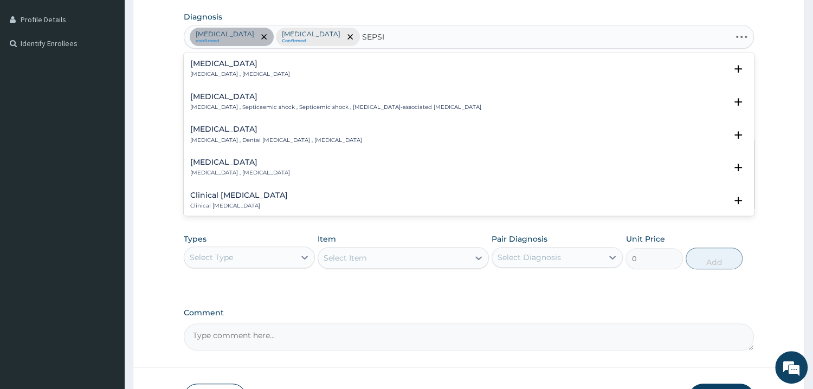
type input "SEPSIS"
click at [207, 66] on h4 "Sepsis" at bounding box center [240, 64] width 100 height 8
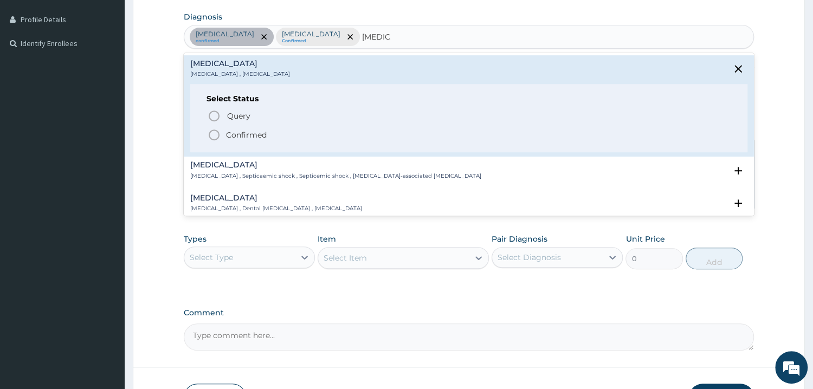
click at [252, 136] on p "Confirmed" at bounding box center [246, 135] width 41 height 11
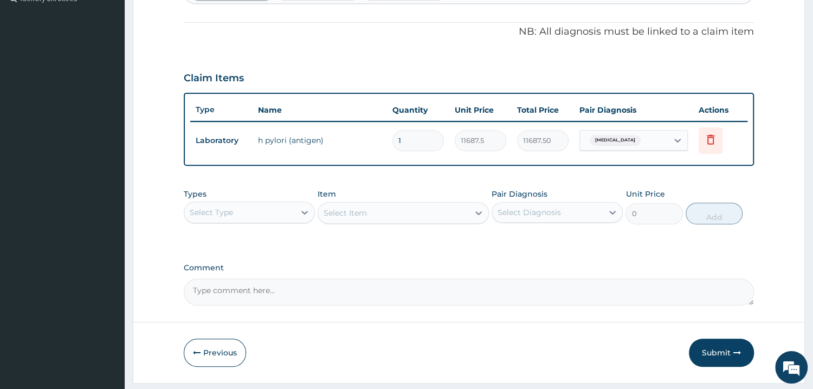
scroll to position [340, 0]
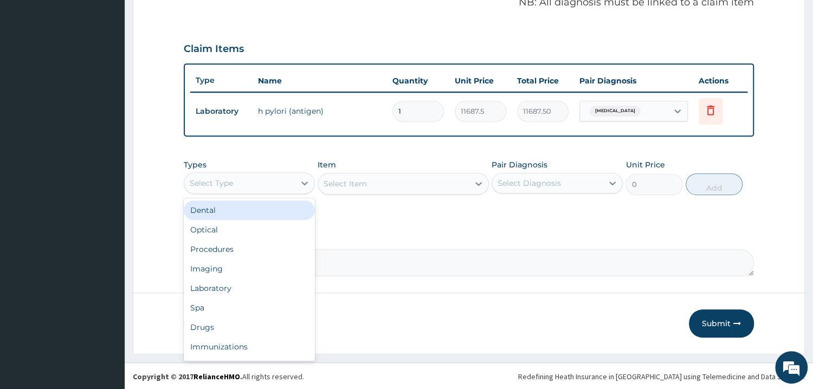
click at [285, 185] on div "Select Type" at bounding box center [239, 183] width 111 height 17
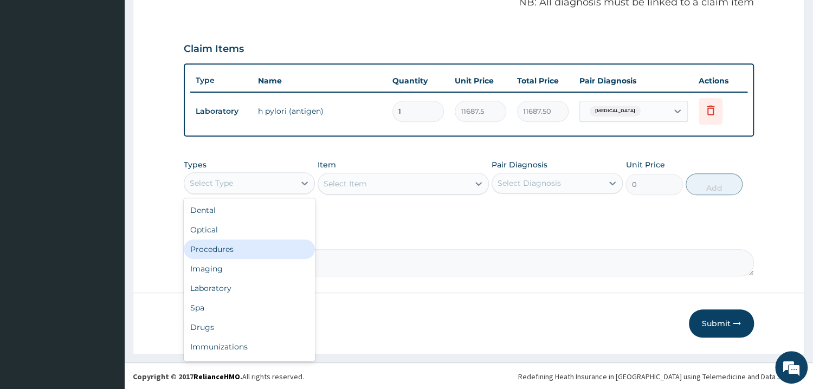
drag, startPoint x: 224, startPoint y: 247, endPoint x: 270, endPoint y: 249, distance: 45.6
click at [227, 248] on div "Procedures" at bounding box center [249, 250] width 131 height 20
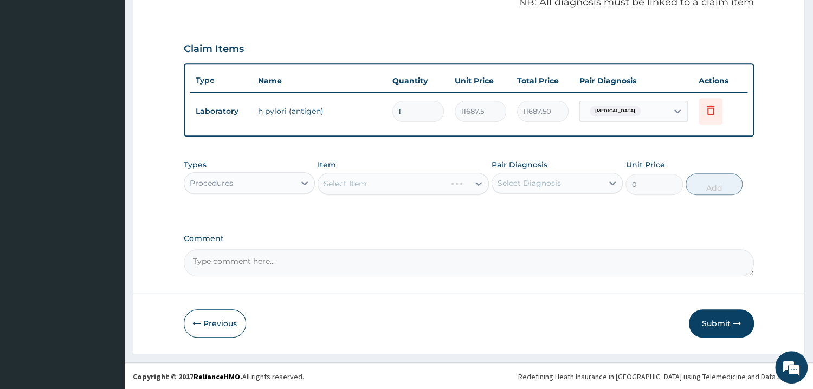
click at [368, 190] on div "Select Item" at bounding box center [403, 184] width 171 height 22
click at [410, 159] on div "Item Select Item" at bounding box center [403, 177] width 171 height 36
click at [400, 190] on div "Select Item" at bounding box center [393, 183] width 151 height 17
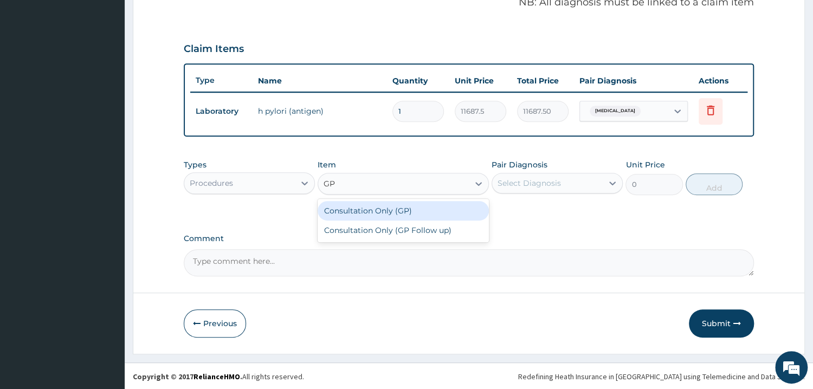
type input "GP"
drag, startPoint x: 400, startPoint y: 217, endPoint x: 430, endPoint y: 209, distance: 31.3
click at [401, 216] on div "Consultation Only (GP)" at bounding box center [403, 211] width 171 height 20
type input "6250"
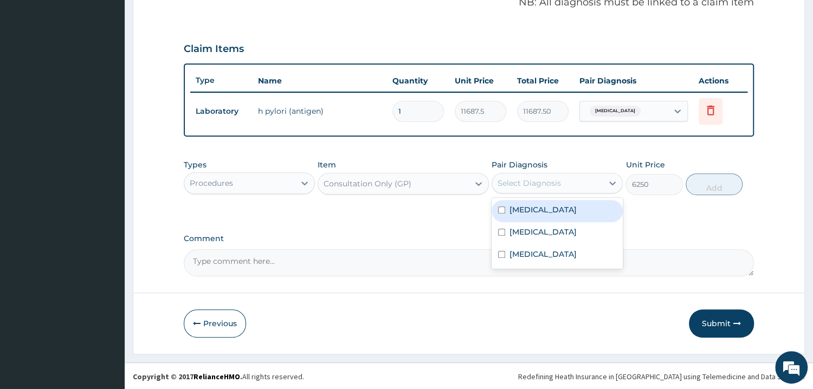
drag, startPoint x: 573, startPoint y: 182, endPoint x: 576, endPoint y: 189, distance: 7.6
click at [575, 187] on div "Select Diagnosis" at bounding box center [547, 183] width 111 height 17
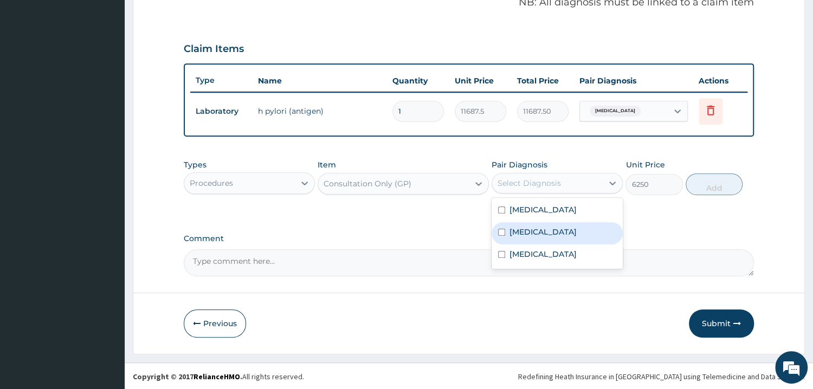
click at [542, 227] on div "Malaria" at bounding box center [557, 233] width 131 height 22
checkbox input "true"
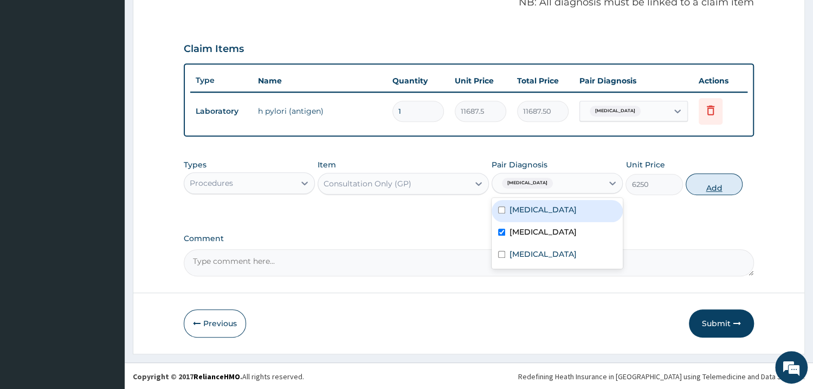
click at [712, 185] on button "Add" at bounding box center [714, 185] width 57 height 22
type input "0"
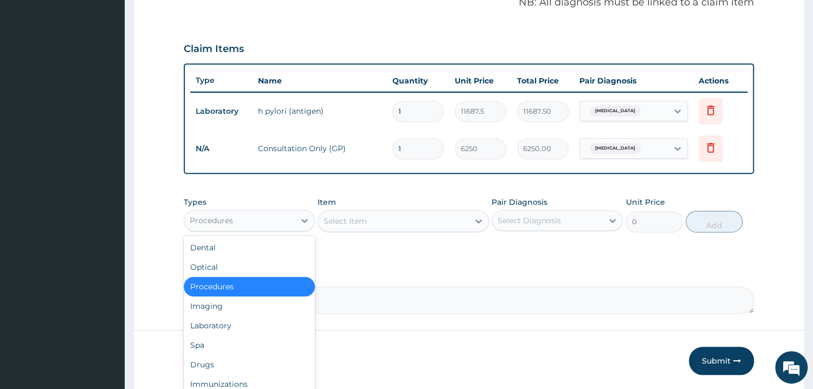
click at [260, 226] on div "Procedures" at bounding box center [239, 220] width 111 height 17
click at [237, 324] on div "Laboratory" at bounding box center [249, 326] width 131 height 20
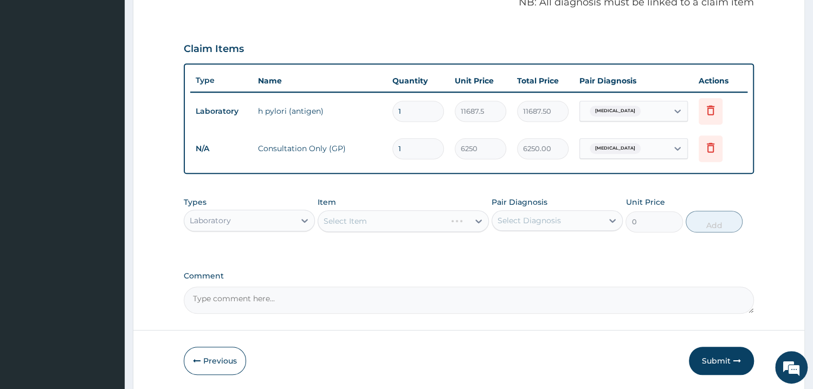
click at [382, 222] on div "Select Item" at bounding box center [403, 221] width 171 height 22
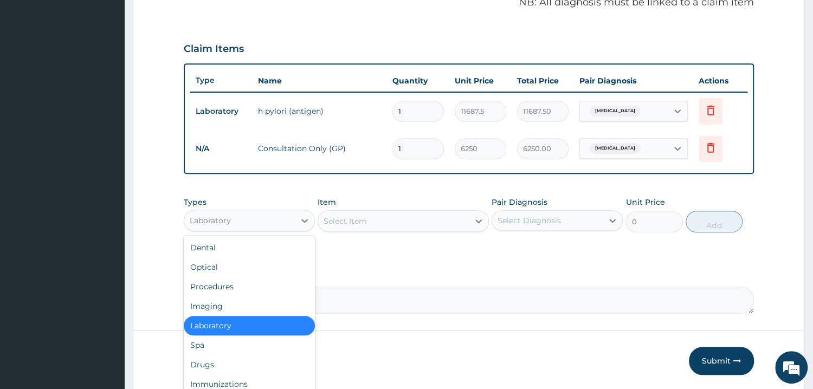
click at [245, 224] on div "Laboratory" at bounding box center [239, 220] width 111 height 17
click at [234, 278] on div "Procedures" at bounding box center [249, 287] width 131 height 20
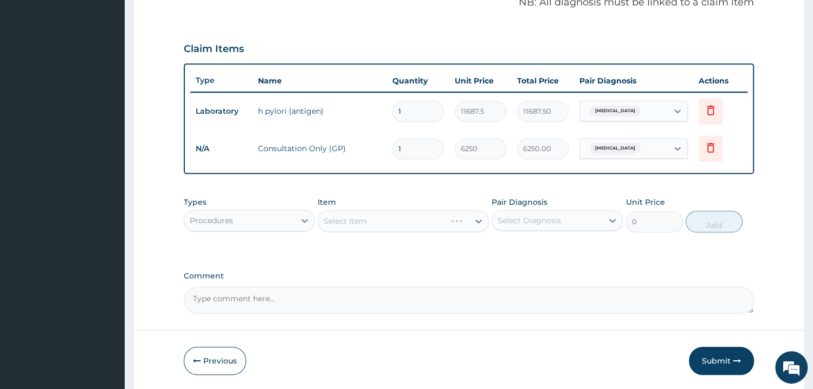
click at [420, 220] on div "Select Item" at bounding box center [403, 221] width 171 height 22
click at [421, 220] on div "Select Item" at bounding box center [403, 221] width 171 height 22
click at [383, 222] on div "Select Item" at bounding box center [403, 221] width 171 height 22
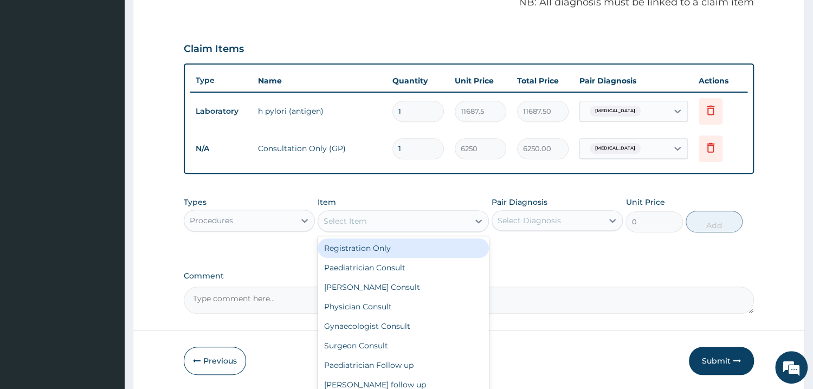
click at [357, 225] on div "Select Item" at bounding box center [393, 221] width 151 height 17
type input "GP"
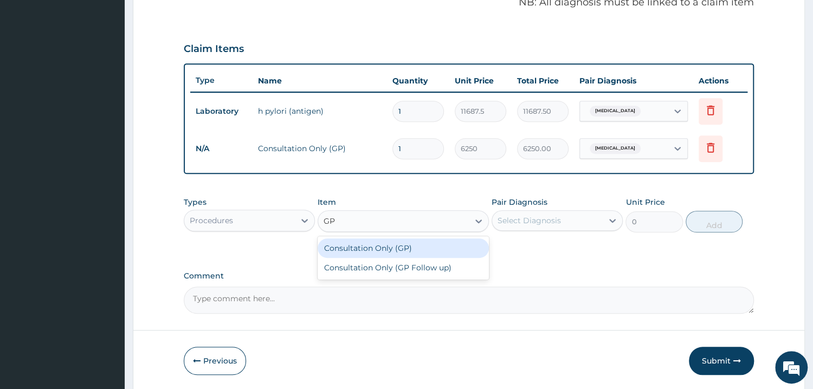
click at [382, 249] on div "Consultation Only (GP)" at bounding box center [403, 249] width 171 height 20
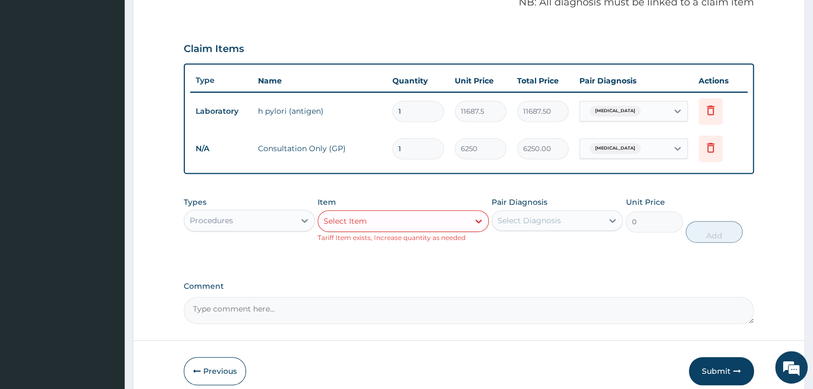
click at [452, 222] on div "Select Item" at bounding box center [393, 221] width 151 height 17
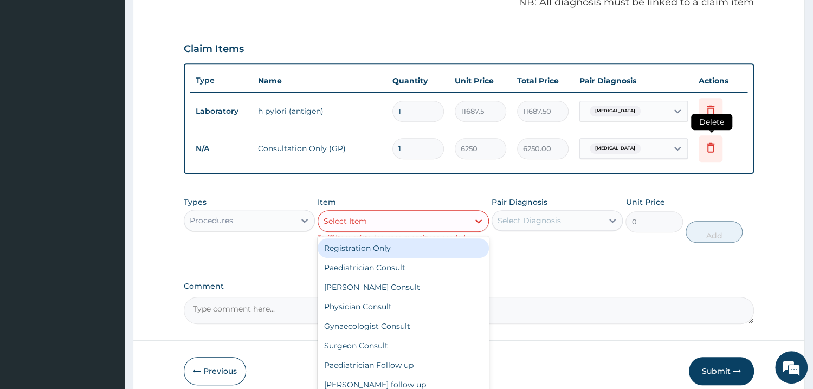
click at [715, 151] on icon at bounding box center [710, 147] width 13 height 13
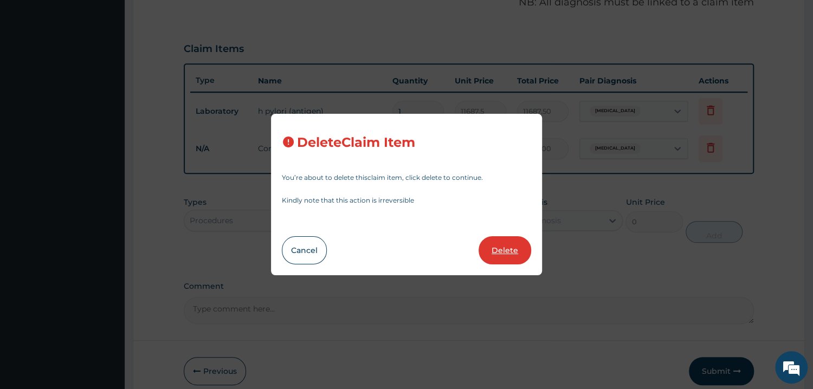
click at [502, 248] on button "Delete" at bounding box center [505, 250] width 53 height 28
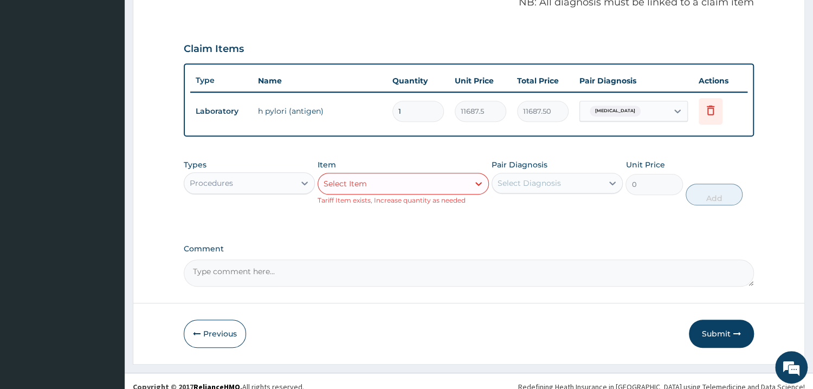
click at [376, 183] on div "Select Item" at bounding box center [393, 183] width 151 height 17
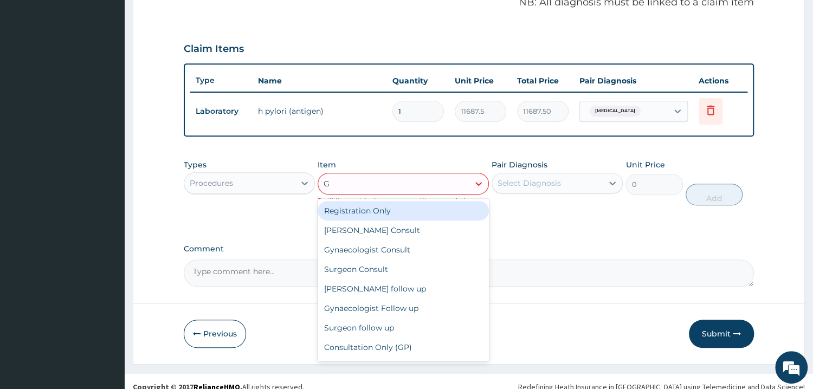
type input "GP"
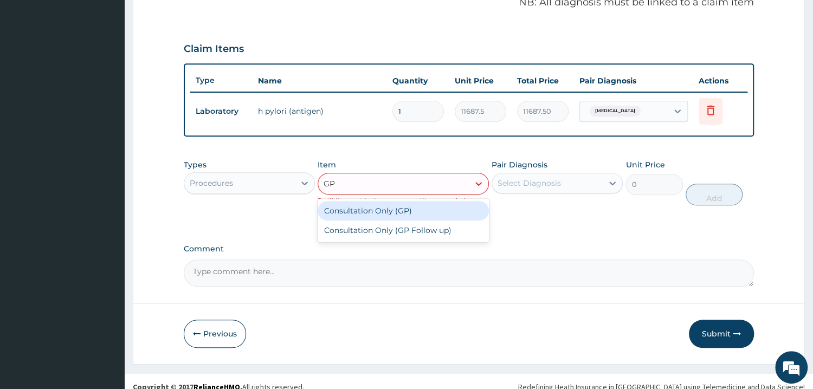
click at [438, 213] on div "Consultation Only (GP)" at bounding box center [403, 211] width 171 height 20
type input "6250"
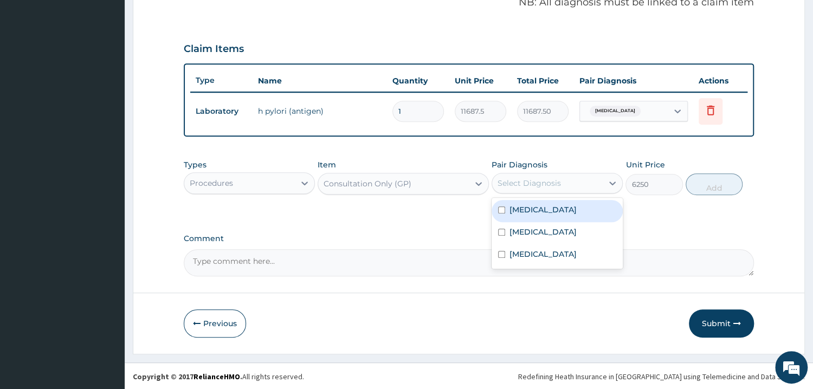
click at [576, 182] on div "Select Diagnosis" at bounding box center [547, 183] width 111 height 17
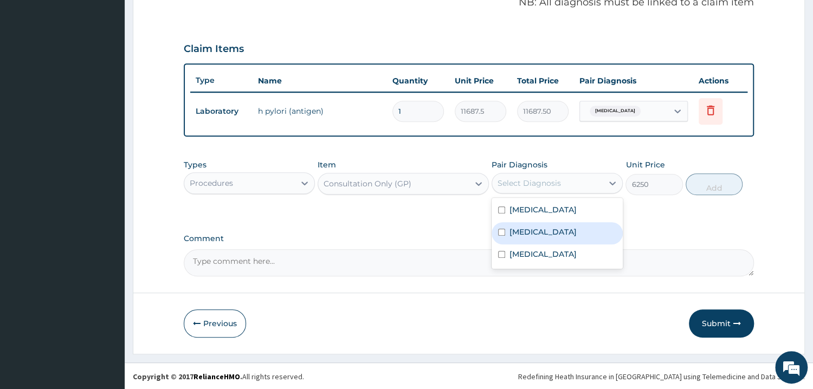
click at [544, 235] on div "Malaria" at bounding box center [557, 233] width 131 height 22
checkbox input "true"
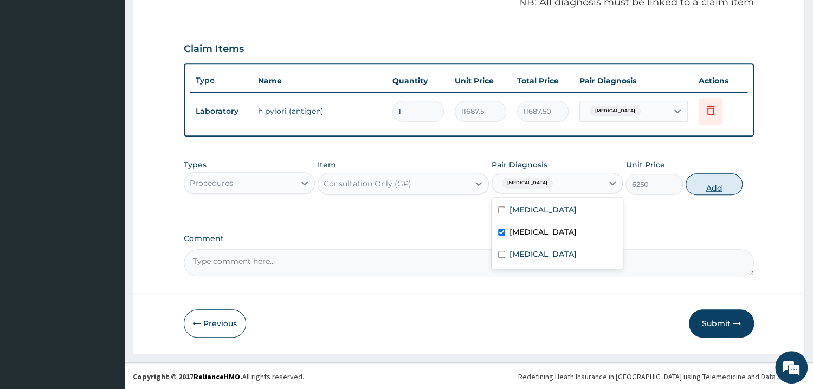
click at [709, 188] on button "Add" at bounding box center [714, 185] width 57 height 22
type input "0"
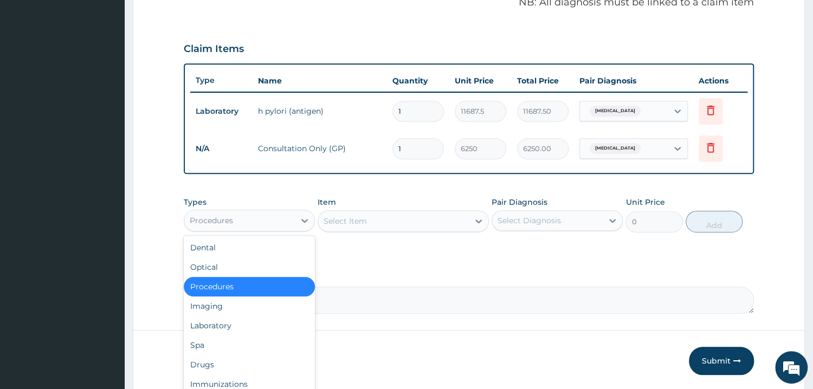
click at [275, 223] on div "Procedures" at bounding box center [239, 220] width 111 height 17
click at [226, 325] on div "Laboratory" at bounding box center [249, 326] width 131 height 20
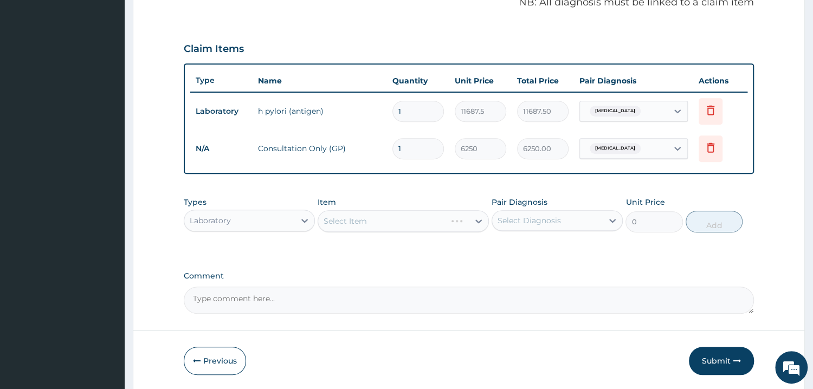
click at [379, 223] on div "Select Item" at bounding box center [403, 221] width 171 height 22
click at [379, 223] on div "Select Item" at bounding box center [393, 221] width 151 height 17
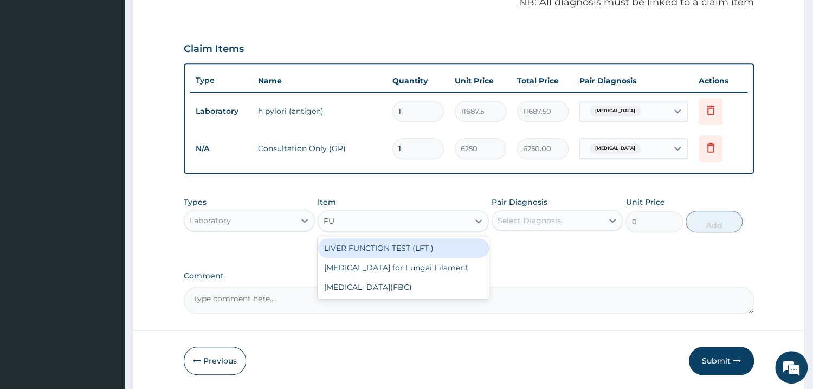
type input "FUL"
click at [402, 243] on div "Full Blood Count(FBC)" at bounding box center [403, 249] width 171 height 20
type input "4675"
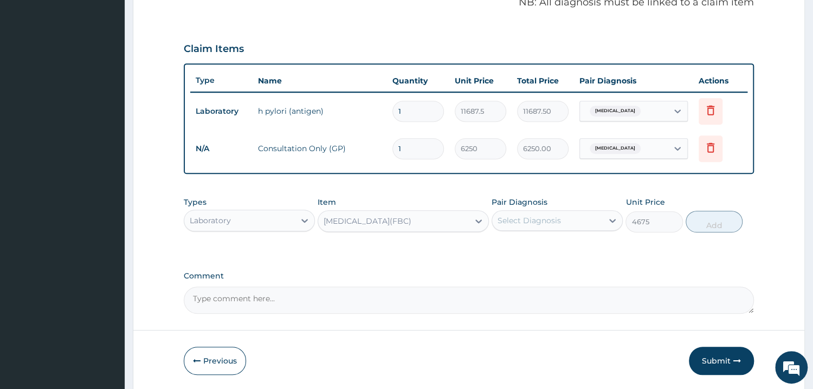
click at [513, 219] on div "Select Diagnosis" at bounding box center [529, 220] width 63 height 11
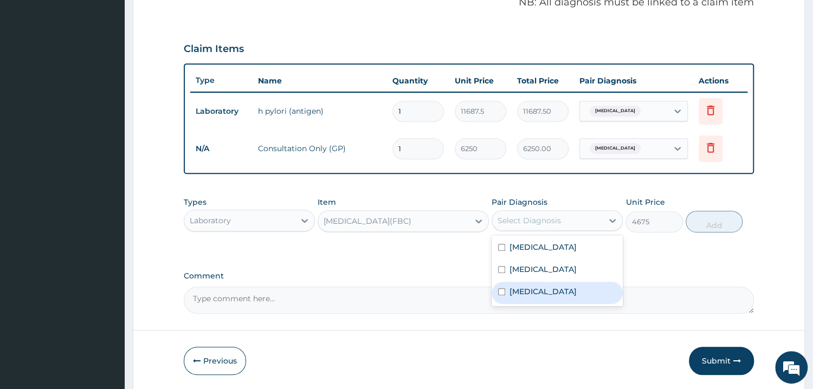
drag, startPoint x: 542, startPoint y: 296, endPoint x: 564, endPoint y: 277, distance: 29.3
click at [543, 296] on div "Sepsis" at bounding box center [557, 293] width 131 height 22
checkbox input "true"
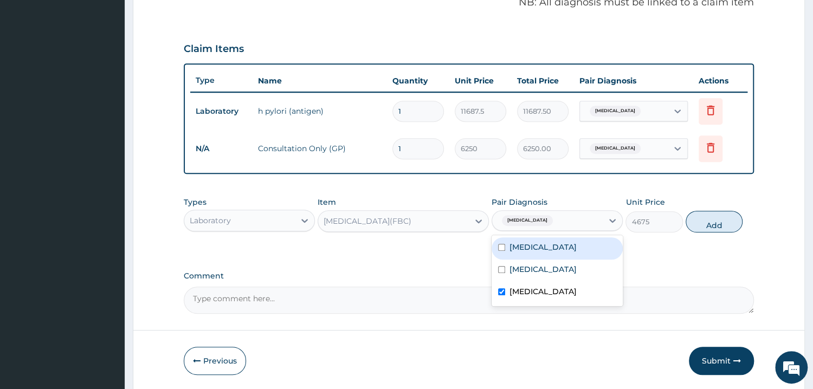
click at [723, 221] on button "Add" at bounding box center [714, 222] width 57 height 22
type input "0"
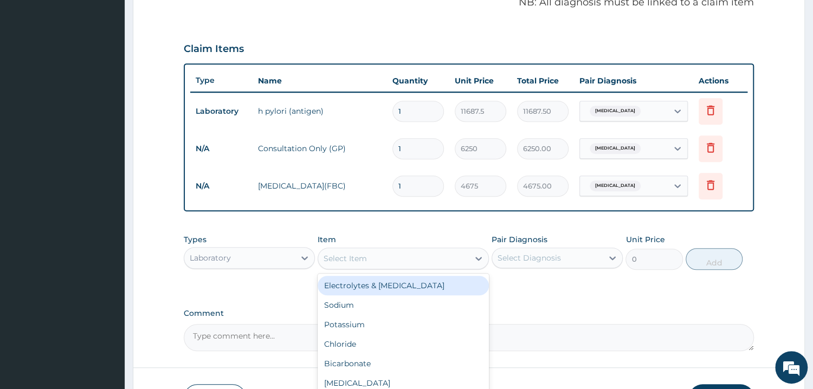
click at [399, 261] on div "Select Item" at bounding box center [393, 258] width 151 height 17
type input "MP"
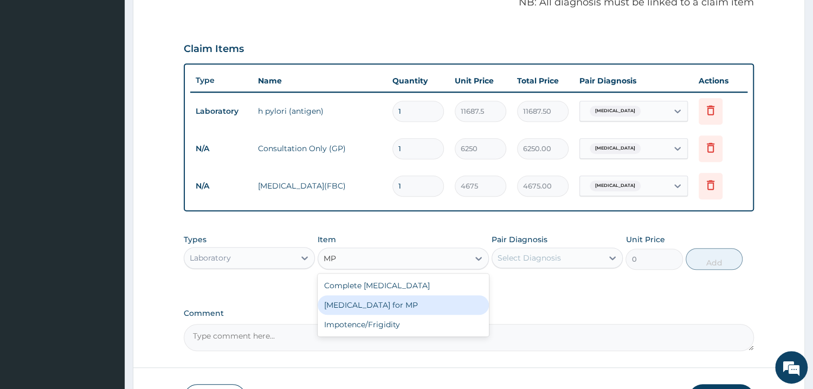
drag, startPoint x: 402, startPoint y: 302, endPoint x: 410, endPoint y: 301, distance: 8.2
click at [404, 301] on div "Blood Film for MP" at bounding box center [403, 306] width 171 height 20
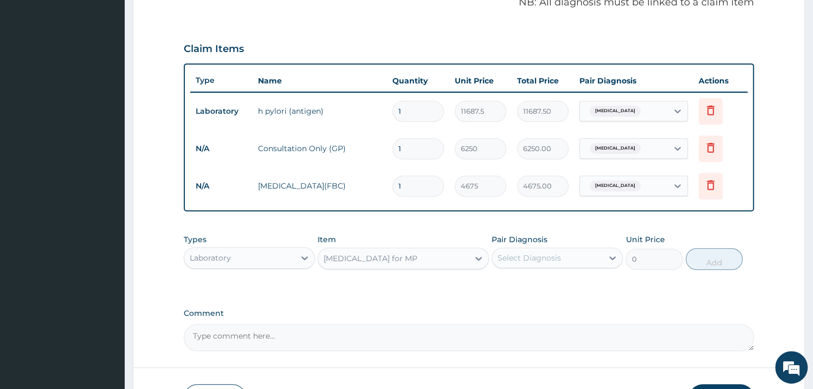
type input "1870"
drag, startPoint x: 553, startPoint y: 259, endPoint x: 577, endPoint y: 269, distance: 26.5
click at [554, 258] on div "Select Diagnosis" at bounding box center [529, 258] width 63 height 11
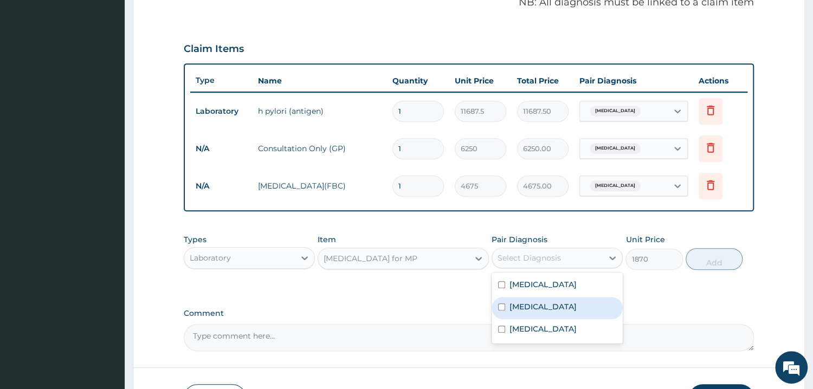
drag, startPoint x: 544, startPoint y: 305, endPoint x: 557, endPoint y: 305, distance: 12.5
click at [548, 305] on div "Malaria" at bounding box center [557, 308] width 131 height 22
checkbox input "true"
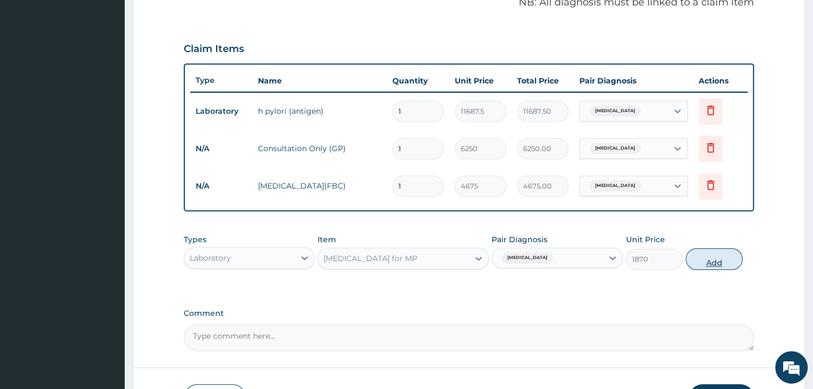
click at [727, 262] on button "Add" at bounding box center [714, 259] width 57 height 22
type input "0"
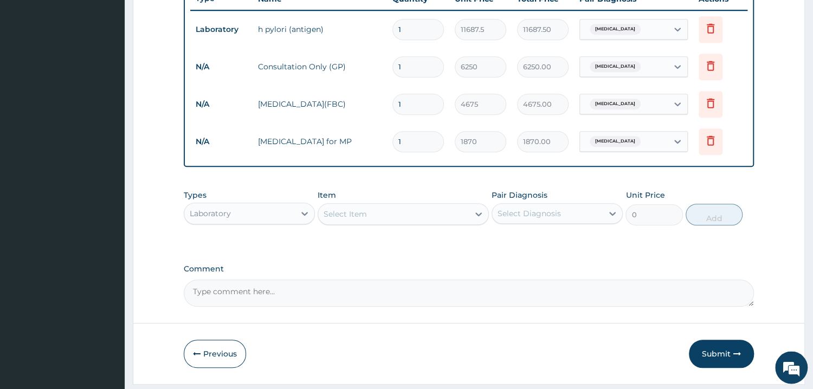
scroll to position [452, 0]
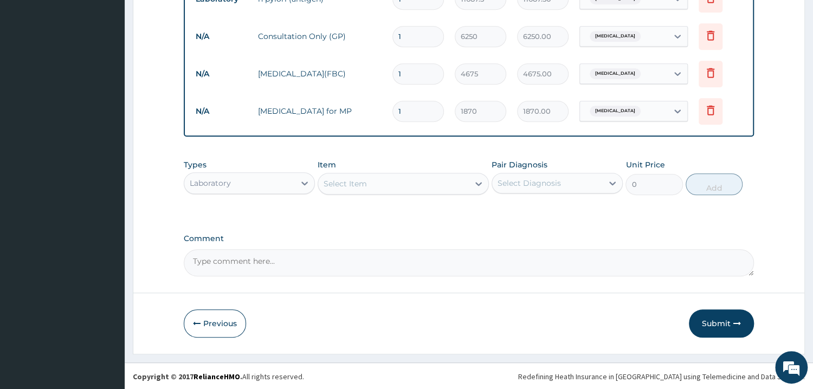
click at [248, 179] on div "Laboratory" at bounding box center [239, 183] width 111 height 17
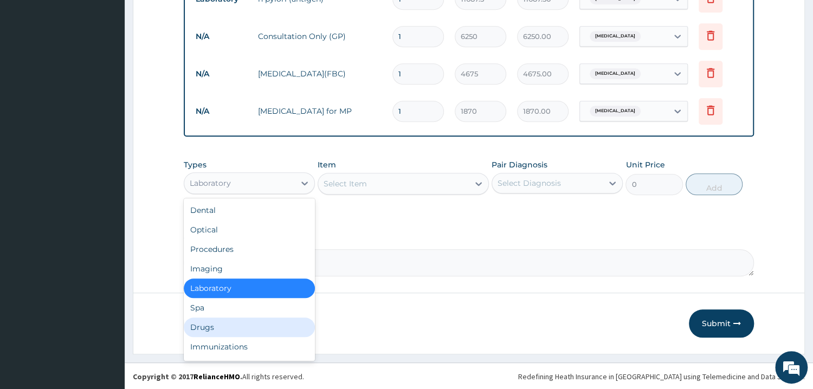
scroll to position [37, 0]
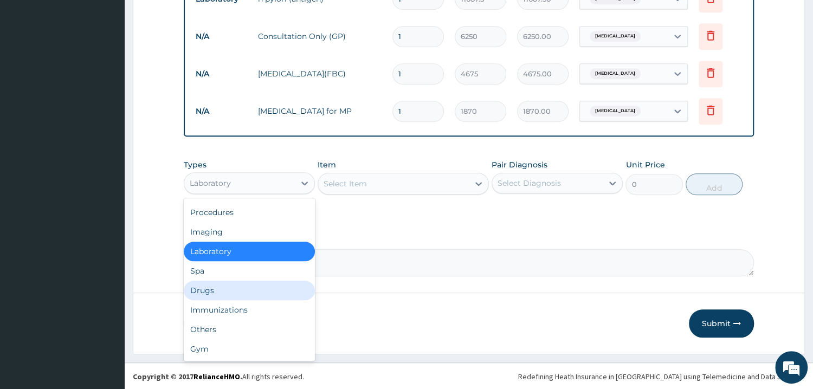
click at [220, 287] on div "Drugs" at bounding box center [249, 291] width 131 height 20
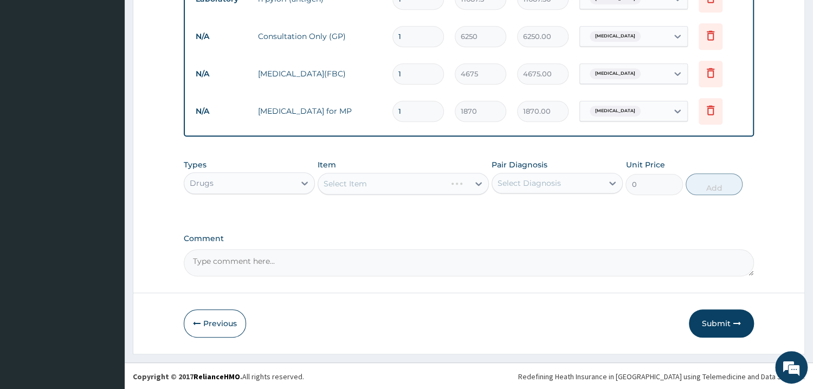
click at [359, 182] on div "Select Item" at bounding box center [403, 184] width 171 height 22
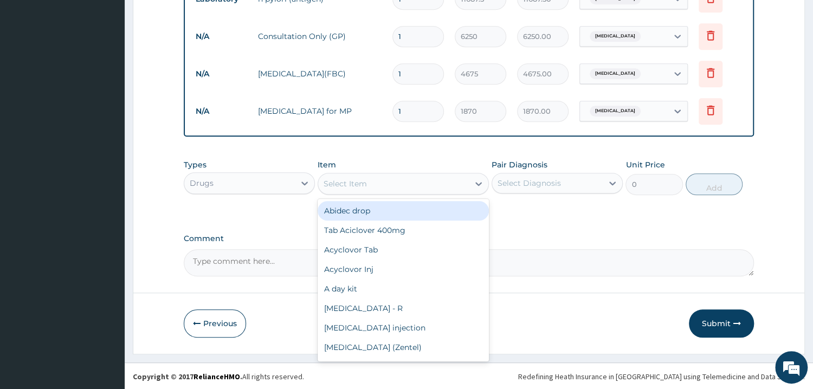
click at [359, 181] on div "Select Item" at bounding box center [345, 183] width 43 height 11
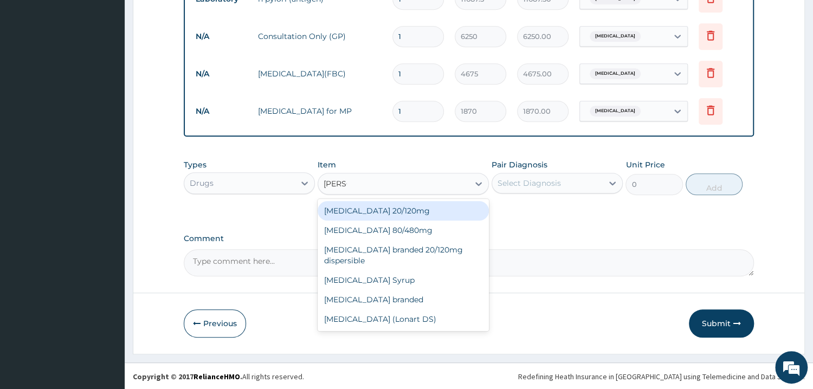
type input "COART"
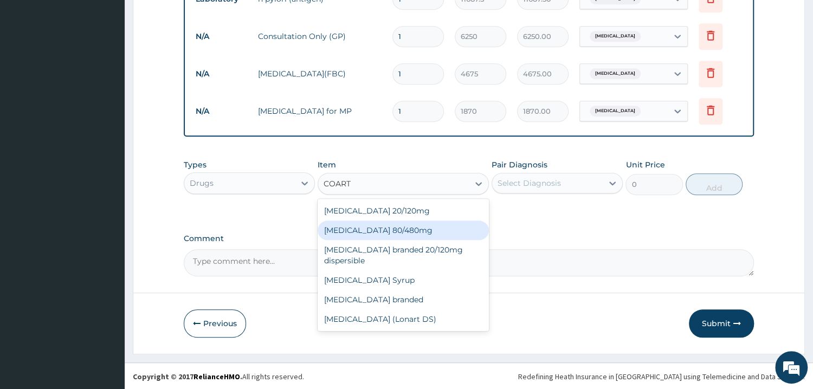
click at [401, 233] on div "Coartem 80/480mg" at bounding box center [403, 231] width 171 height 20
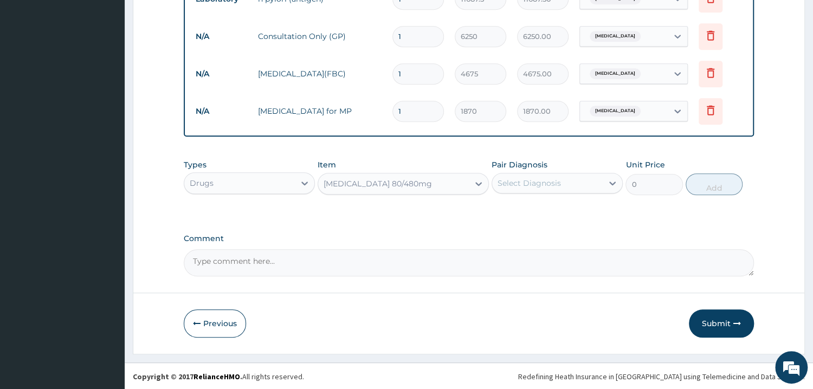
type input "374"
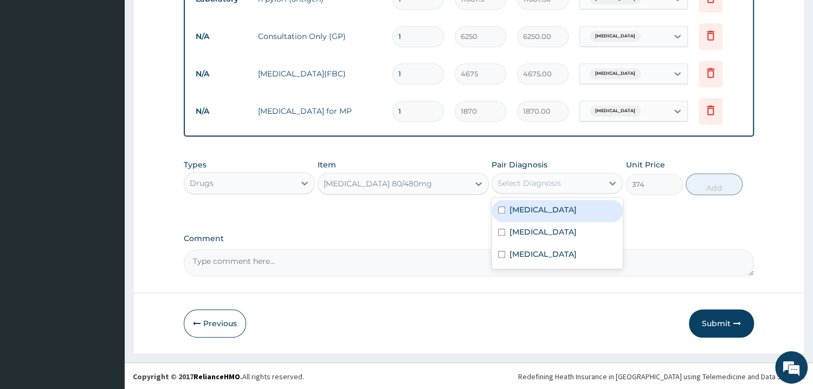
click at [560, 183] on div "Select Diagnosis" at bounding box center [529, 183] width 63 height 11
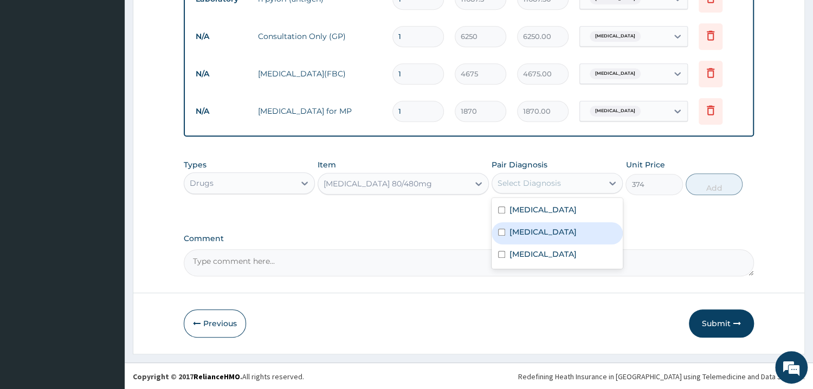
click at [542, 232] on div "Malaria" at bounding box center [557, 233] width 131 height 22
checkbox input "true"
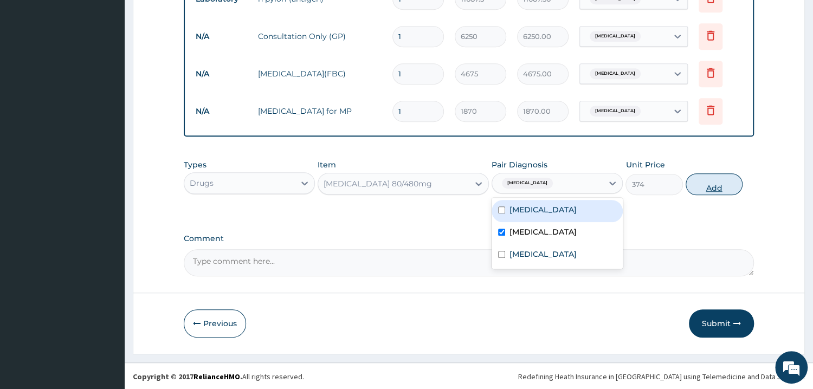
click at [713, 181] on button "Add" at bounding box center [714, 185] width 57 height 22
type input "0"
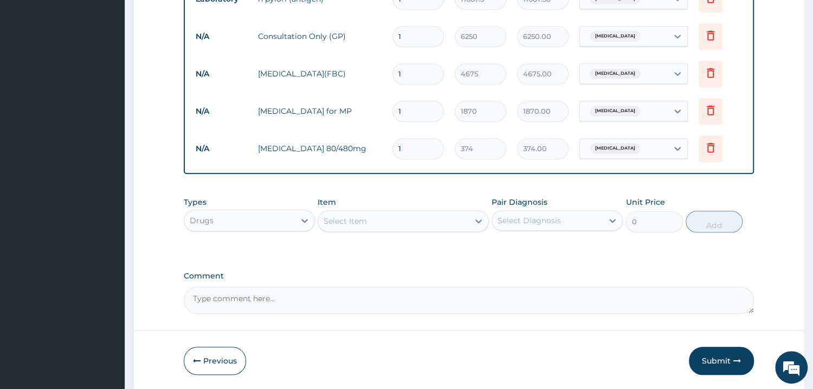
type input "0.00"
type input "6"
type input "2244.00"
type input "6"
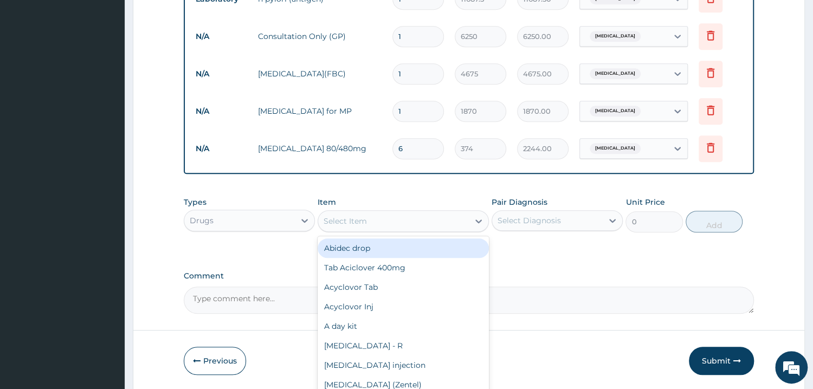
click at [364, 224] on div "Select Item" at bounding box center [345, 221] width 43 height 11
type input "PARAC"
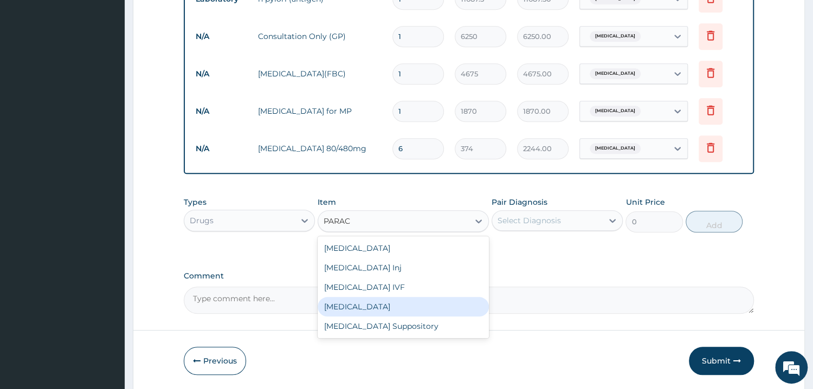
drag, startPoint x: 368, startPoint y: 308, endPoint x: 393, endPoint y: 308, distance: 24.4
click at [375, 307] on div "Paracetamol" at bounding box center [403, 307] width 171 height 20
type input "37.4"
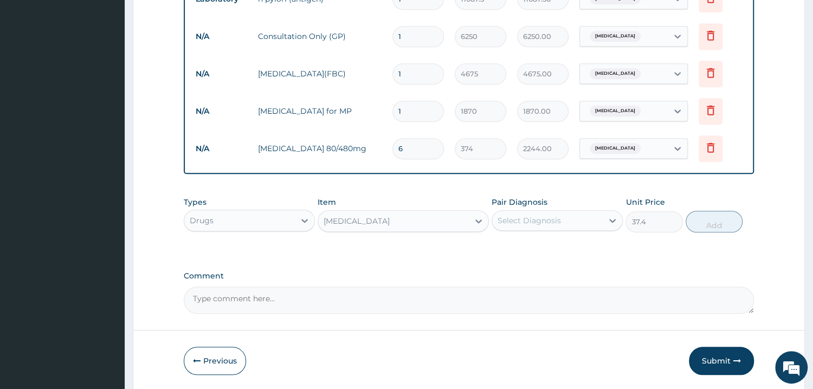
click at [543, 225] on div "Select Diagnosis" at bounding box center [547, 220] width 111 height 17
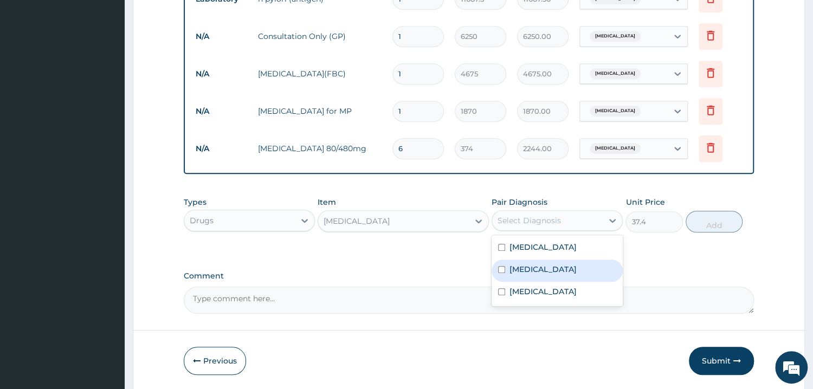
click at [545, 273] on div "Malaria" at bounding box center [557, 271] width 131 height 22
checkbox input "true"
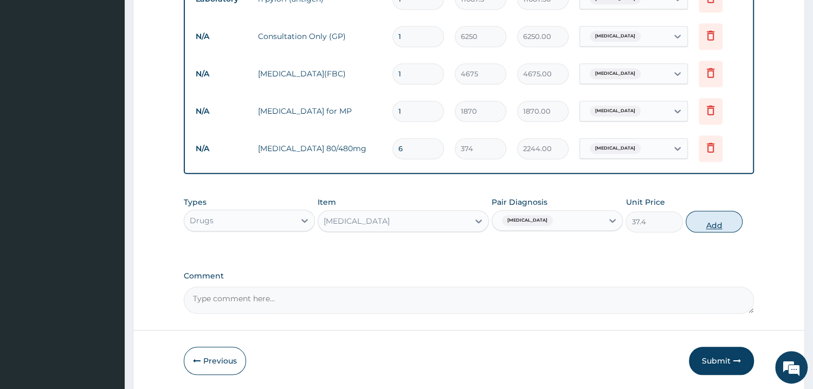
click at [710, 224] on button "Add" at bounding box center [714, 222] width 57 height 22
type input "0"
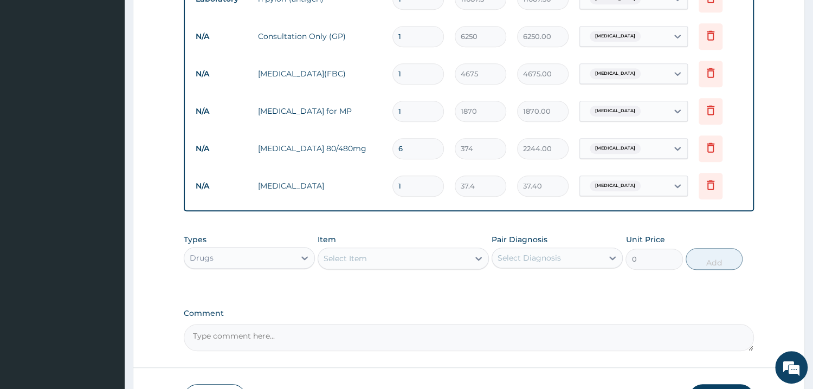
type input "18"
type input "673.20"
type input "18"
click at [382, 250] on div "Select Item" at bounding box center [393, 258] width 151 height 17
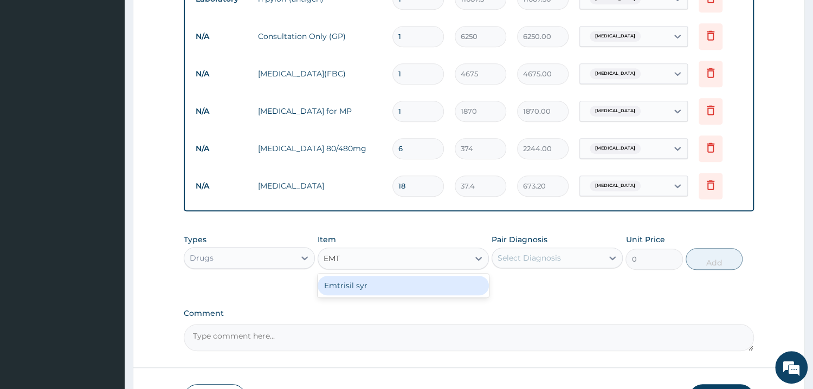
type input "EMTR"
click at [360, 276] on div "Emtrisil syr" at bounding box center [403, 286] width 171 height 20
type input "1168.75"
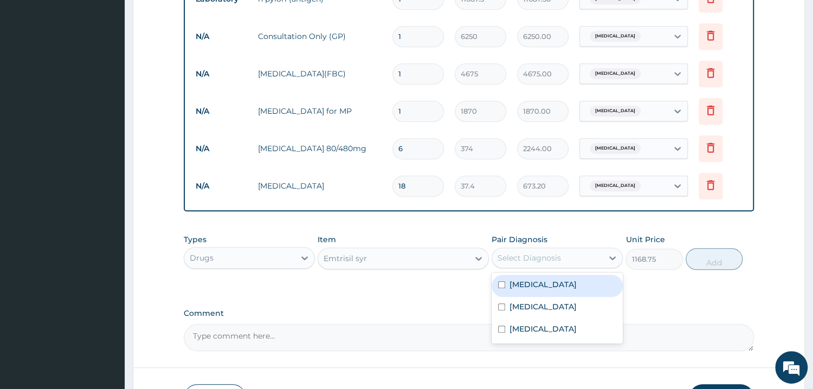
drag, startPoint x: 529, startPoint y: 264, endPoint x: 540, endPoint y: 268, distance: 11.2
click at [532, 264] on div "Select Diagnosis" at bounding box center [547, 257] width 111 height 17
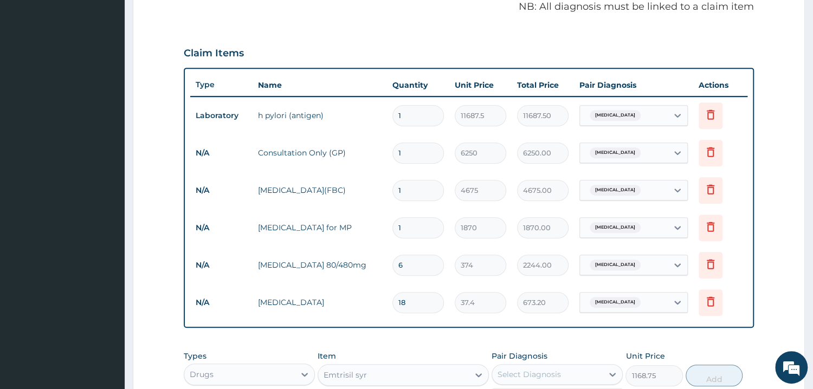
scroll to position [452, 0]
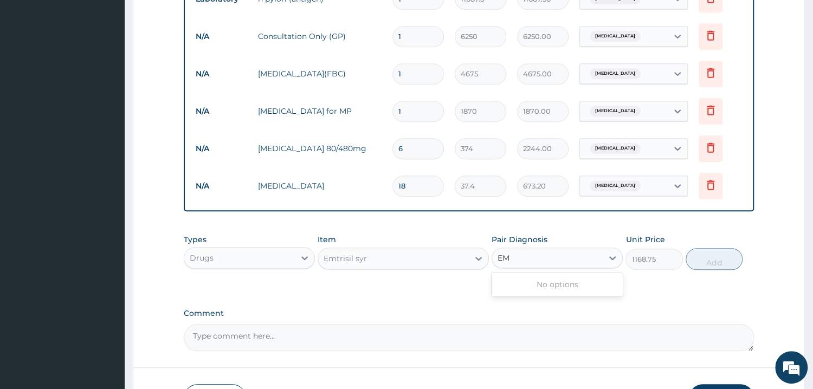
type input "E"
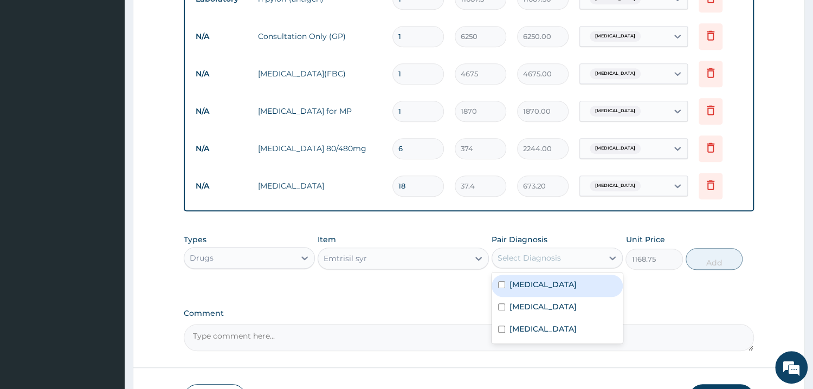
click at [536, 273] on div "Indigestion Malaria Sepsis" at bounding box center [557, 308] width 131 height 71
click at [543, 278] on div "Indigestion" at bounding box center [557, 286] width 131 height 22
checkbox input "true"
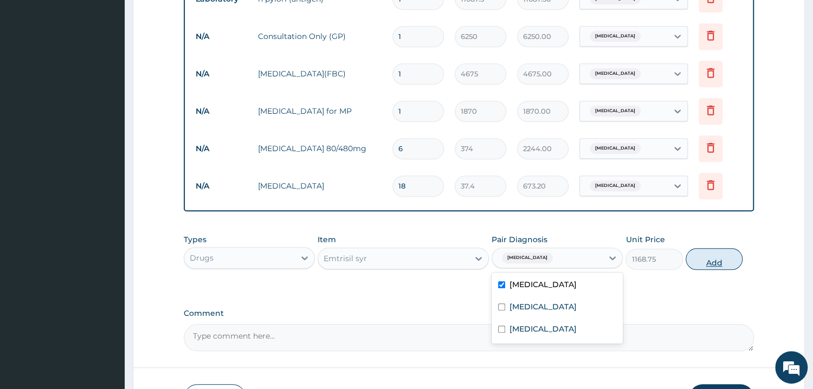
click at [728, 261] on button "Add" at bounding box center [714, 259] width 57 height 22
type input "0"
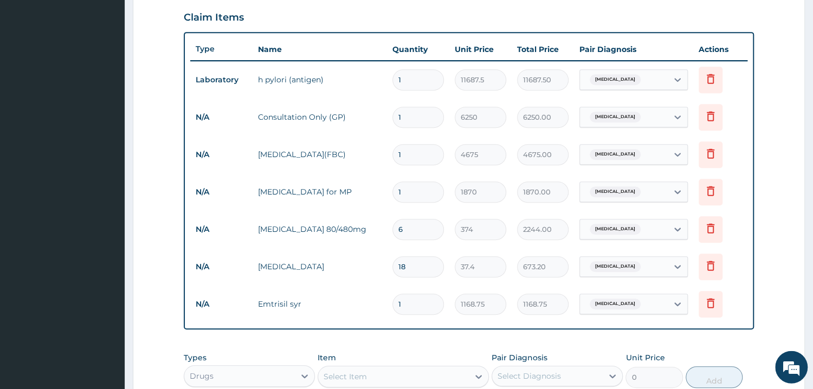
scroll to position [394, 0]
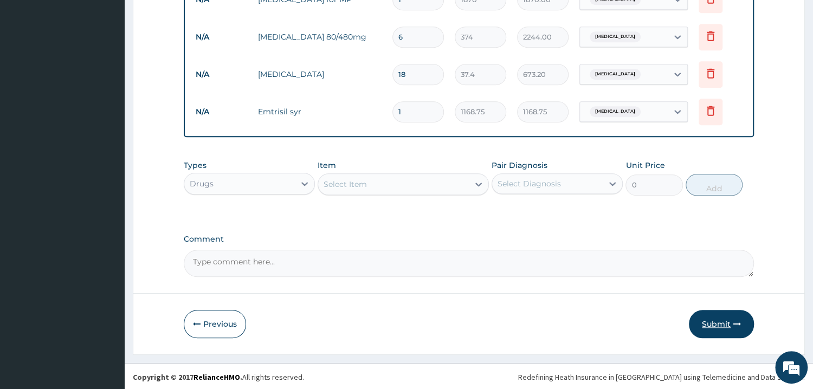
click at [706, 310] on button "Submit" at bounding box center [721, 324] width 65 height 28
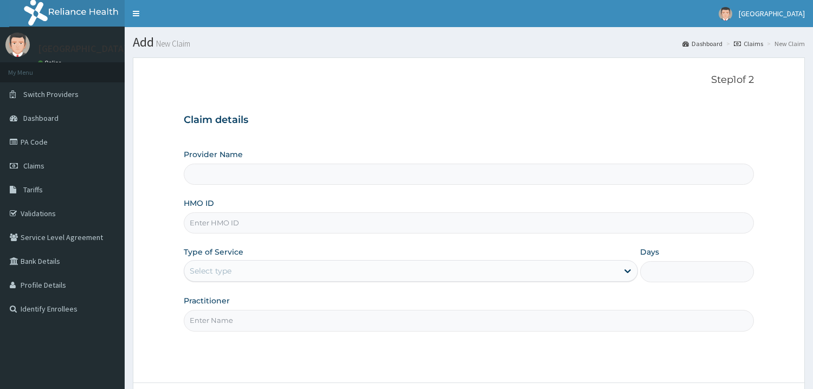
scroll to position [91, 0]
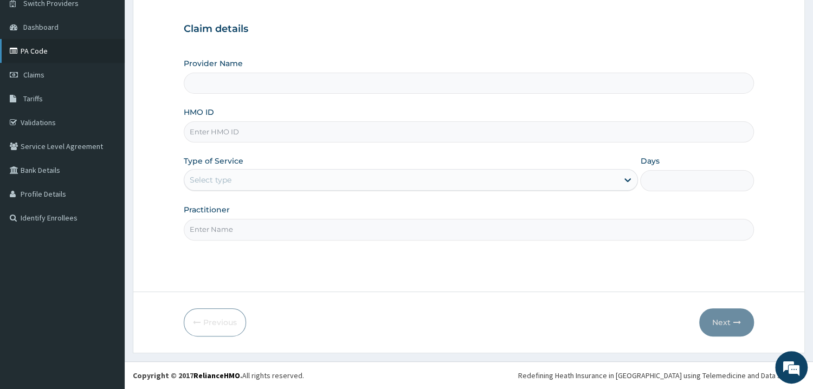
type input "Mother and Child Hospital - [GEOGRAPHIC_DATA]"
click at [49, 52] on link "PA Code" at bounding box center [62, 51] width 125 height 24
